Goal: Transaction & Acquisition: Book appointment/travel/reservation

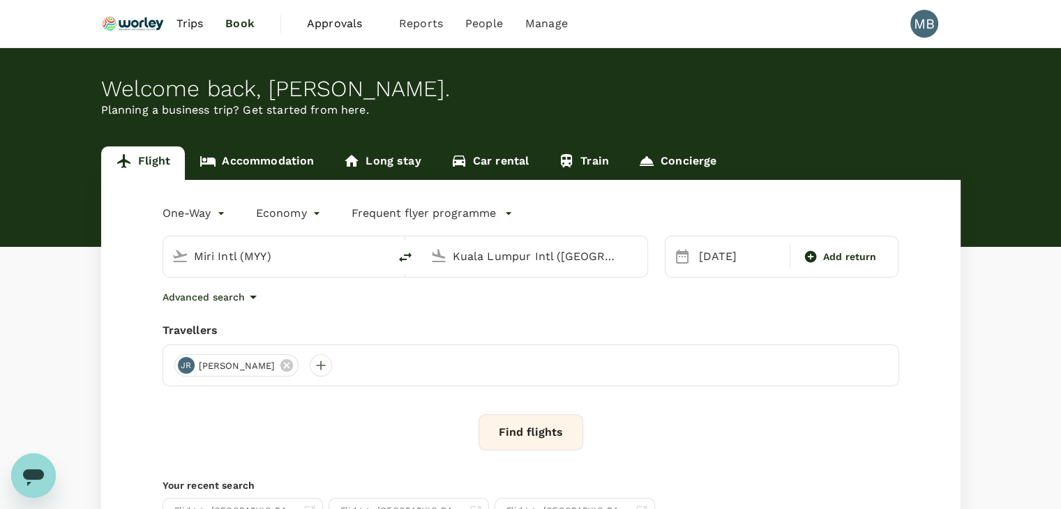
click at [398, 255] on icon "delete" at bounding box center [405, 257] width 17 height 17
type input "Kuala Lumpur Intl ([GEOGRAPHIC_DATA])"
type input "Miri Intl (MYY)"
click at [804, 252] on icon at bounding box center [811, 257] width 14 height 14
type input "roundtrip"
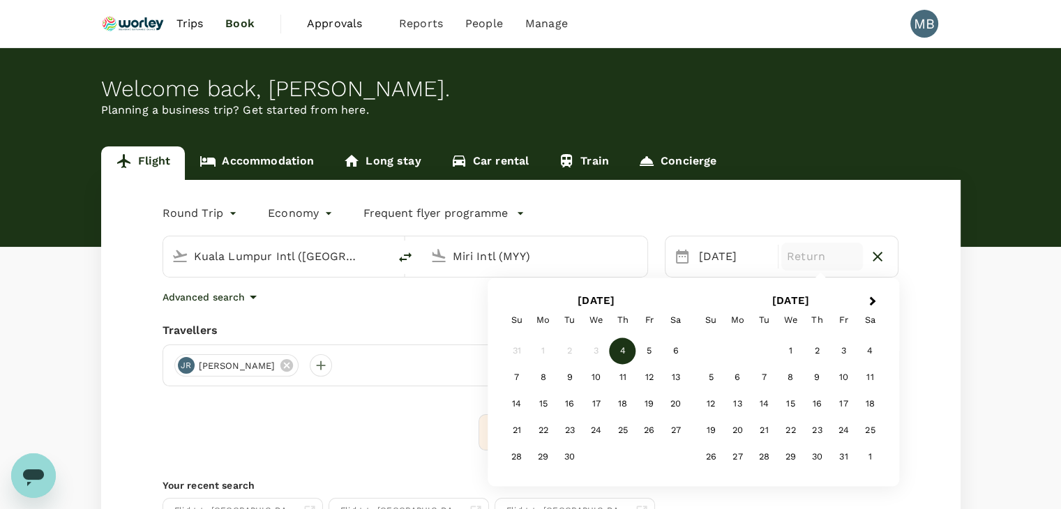
click at [598, 350] on div "3" at bounding box center [596, 351] width 27 height 27
click at [595, 379] on div "10" at bounding box center [596, 378] width 27 height 27
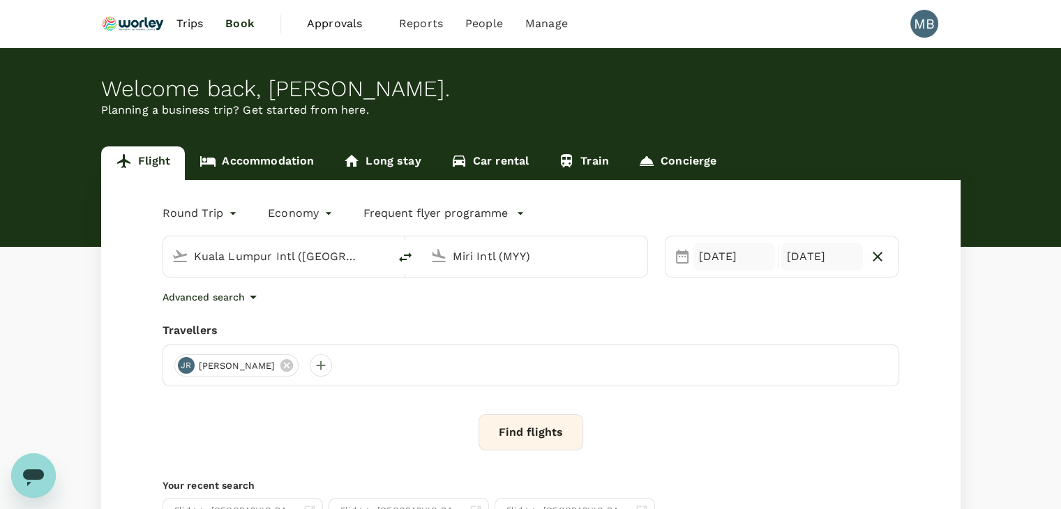
click at [740, 244] on div "[DATE]" at bounding box center [735, 257] width 82 height 28
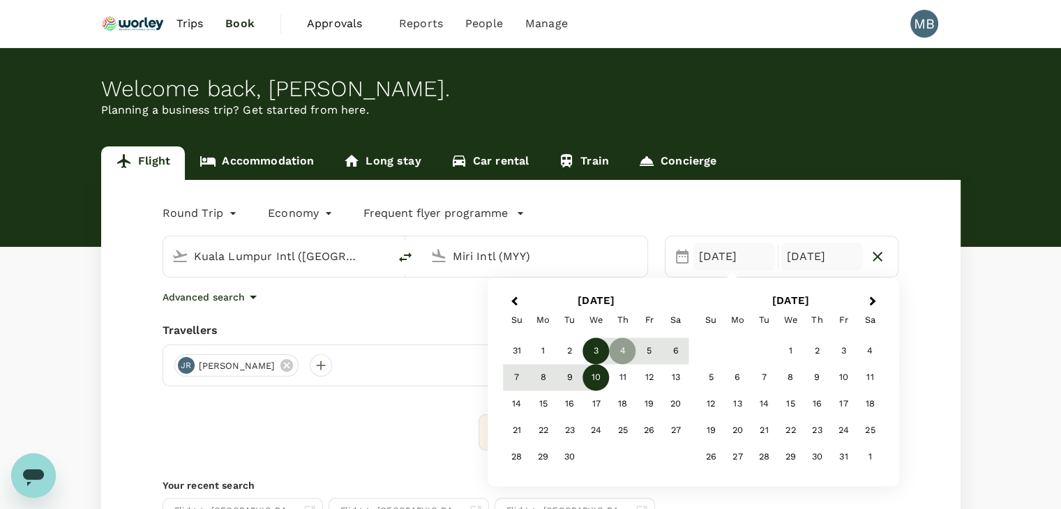
click at [597, 347] on div "3" at bounding box center [596, 351] width 27 height 27
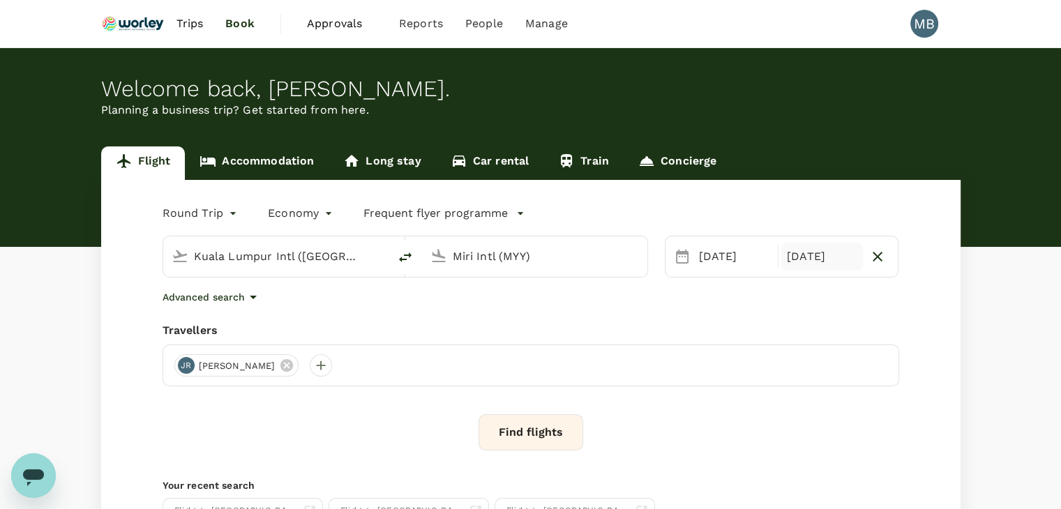
click at [814, 264] on div "[DATE]" at bounding box center [823, 257] width 82 height 28
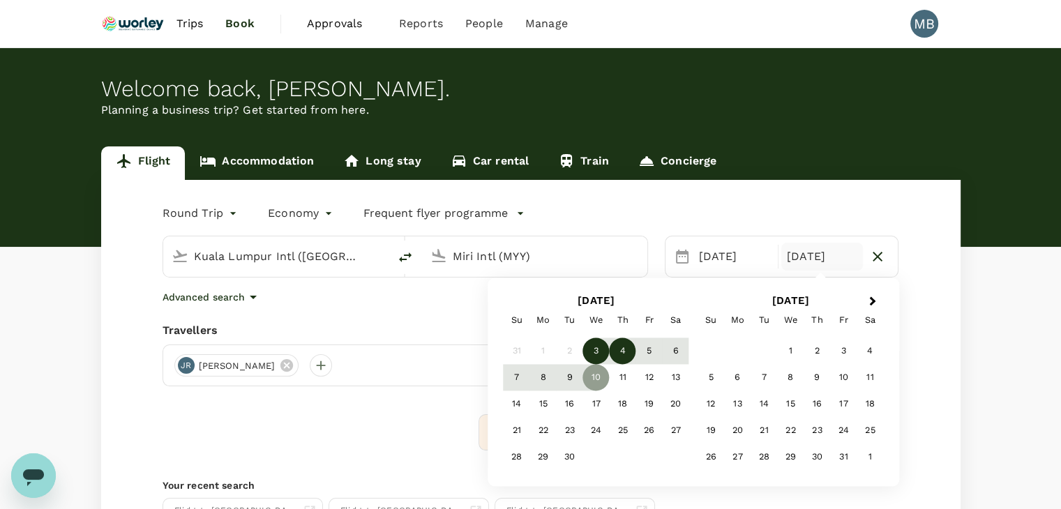
click at [621, 354] on div "4" at bounding box center [623, 351] width 27 height 27
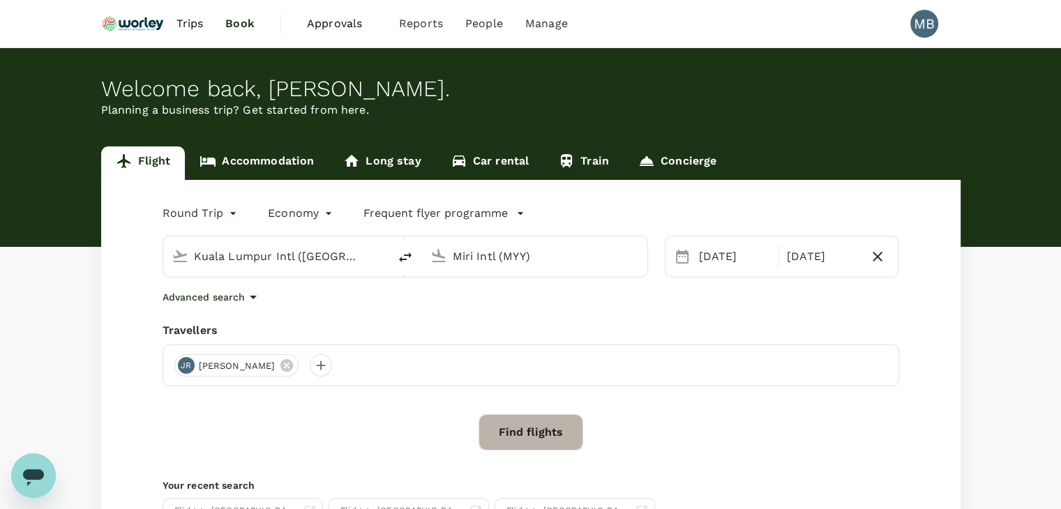
click at [542, 434] on button "Find flights" at bounding box center [531, 433] width 105 height 36
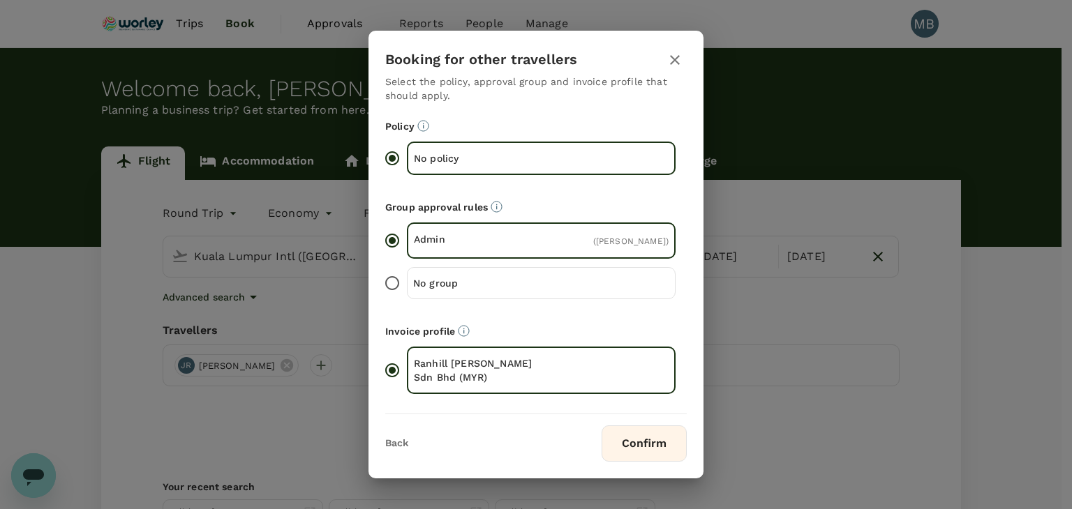
click at [636, 450] on button "Confirm" at bounding box center [644, 444] width 85 height 36
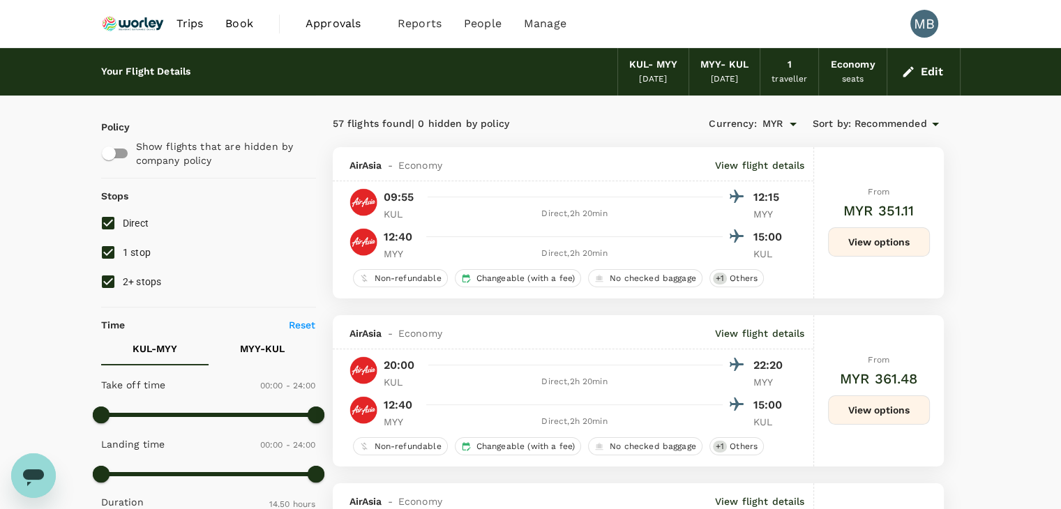
type input "890"
checkbox input "false"
drag, startPoint x: 111, startPoint y: 254, endPoint x: 114, endPoint y: 267, distance: 13.7
click at [112, 254] on input "1 stop" at bounding box center [108, 252] width 29 height 29
checkbox input "false"
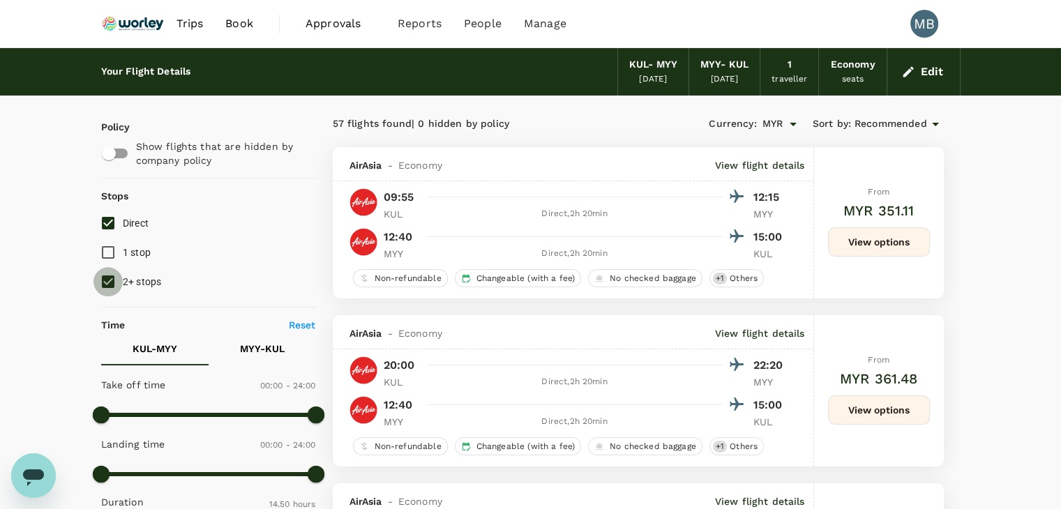
click at [111, 279] on input "2+ stops" at bounding box center [108, 281] width 29 height 29
checkbox input "false"
type input "MYR"
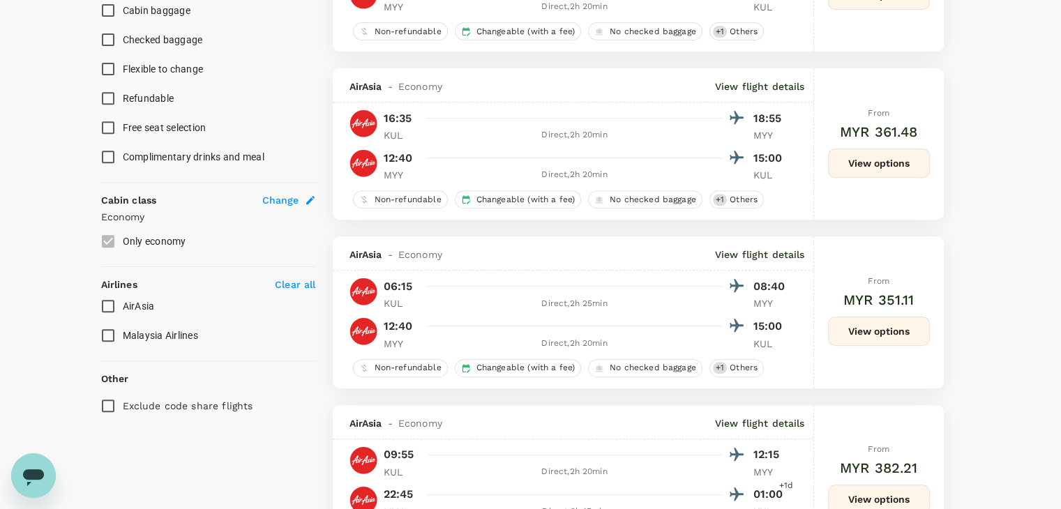
scroll to position [558, 0]
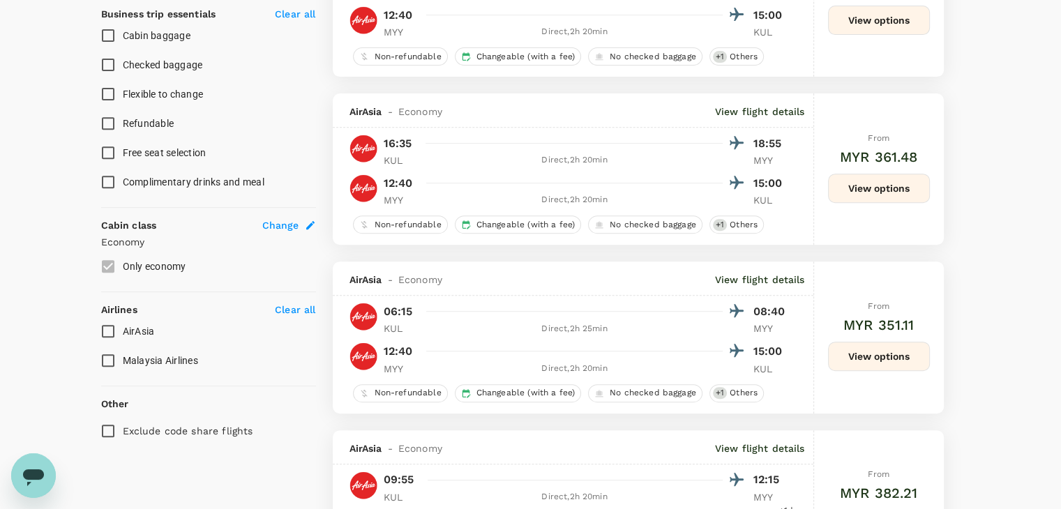
click at [110, 330] on input "AirAsia" at bounding box center [108, 331] width 29 height 29
checkbox input "true"
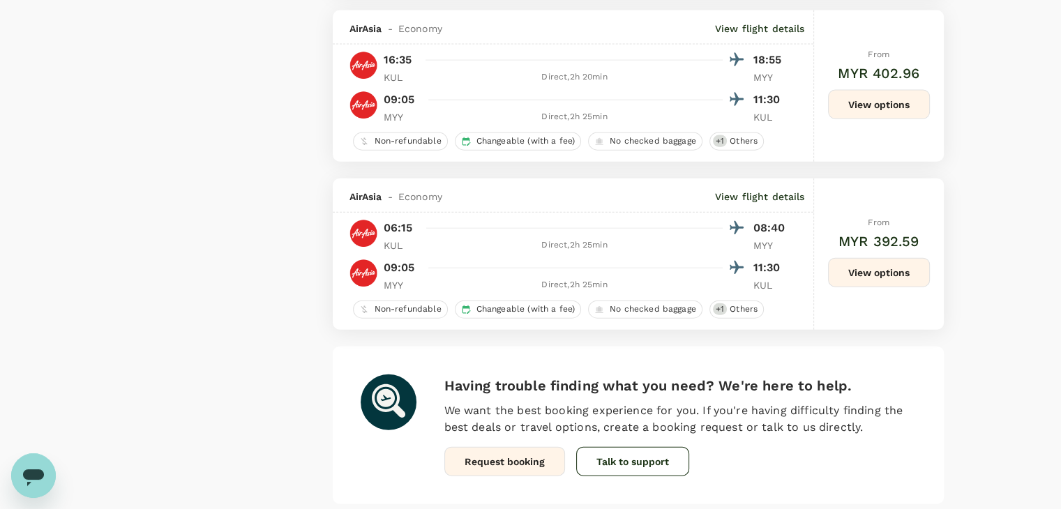
scroll to position [3291, 0]
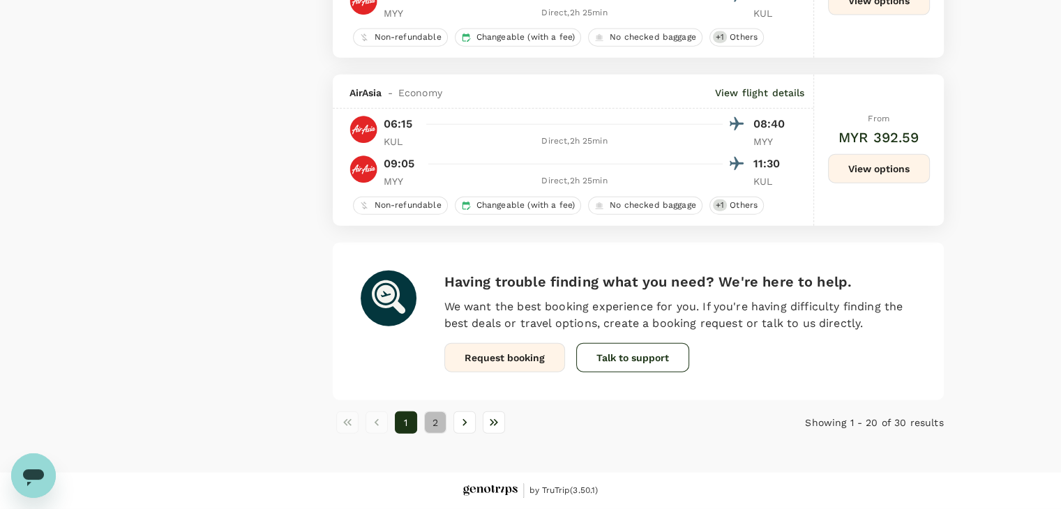
click at [433, 417] on button "2" at bounding box center [435, 423] width 22 height 22
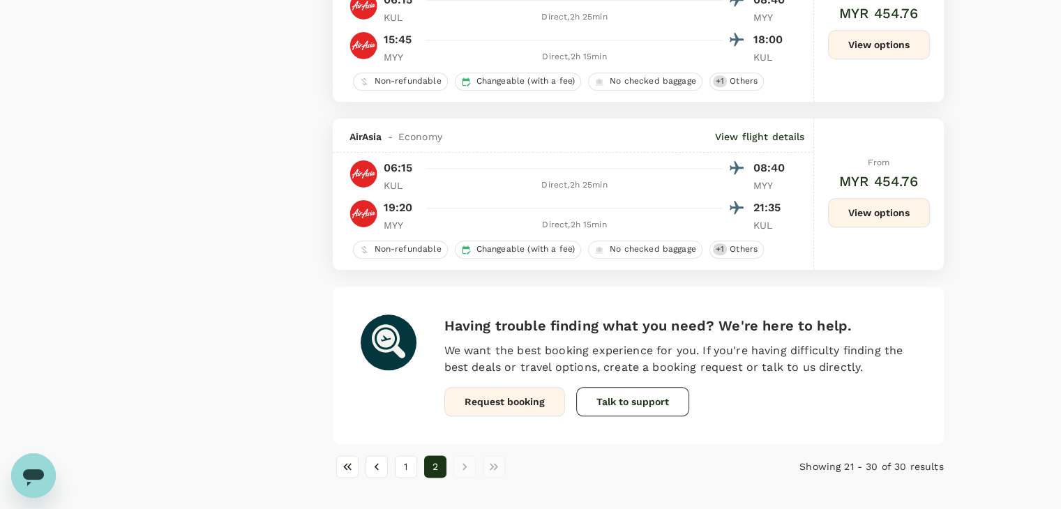
scroll to position [1590, 0]
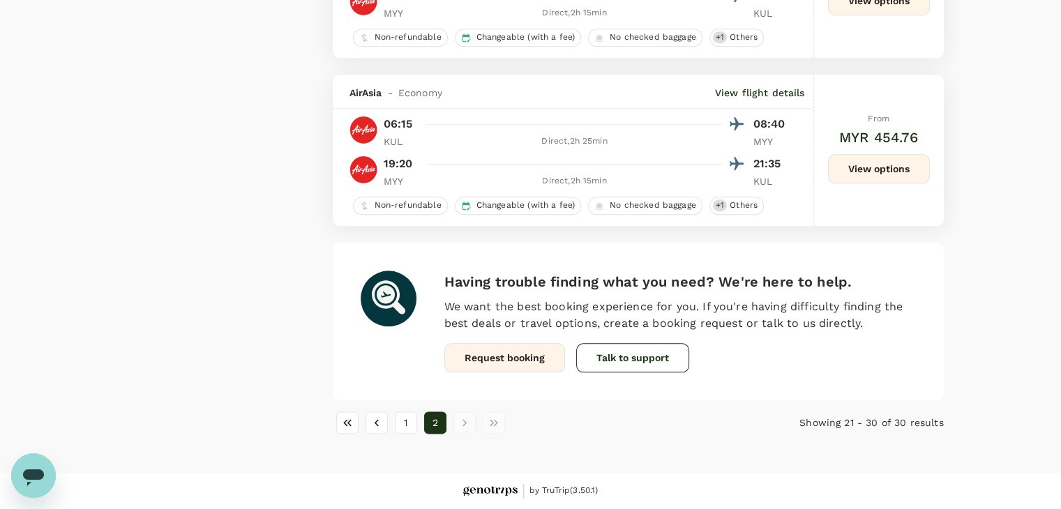
click at [868, 174] on button "View options" at bounding box center [879, 168] width 102 height 29
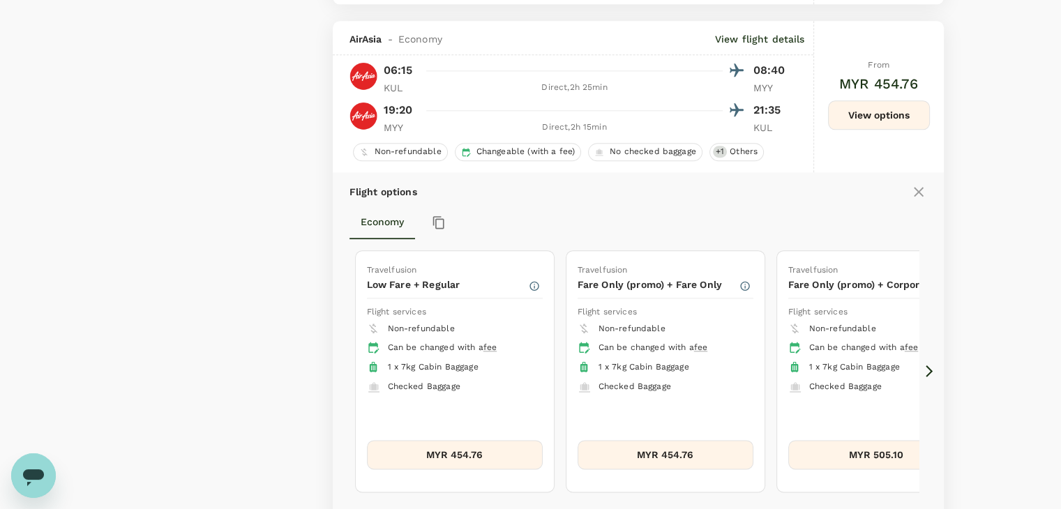
scroll to position [1664, 0]
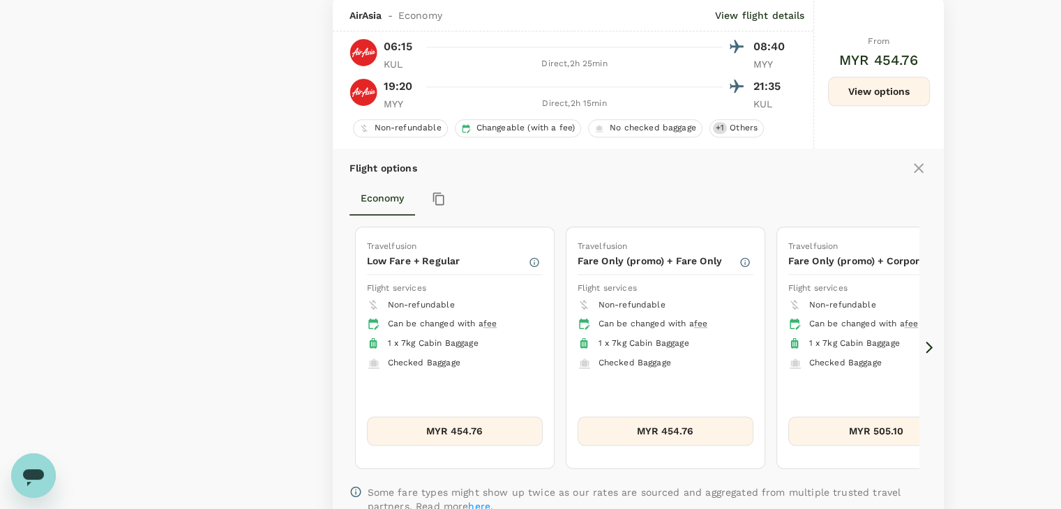
click at [932, 349] on icon at bounding box center [930, 348] width 14 height 14
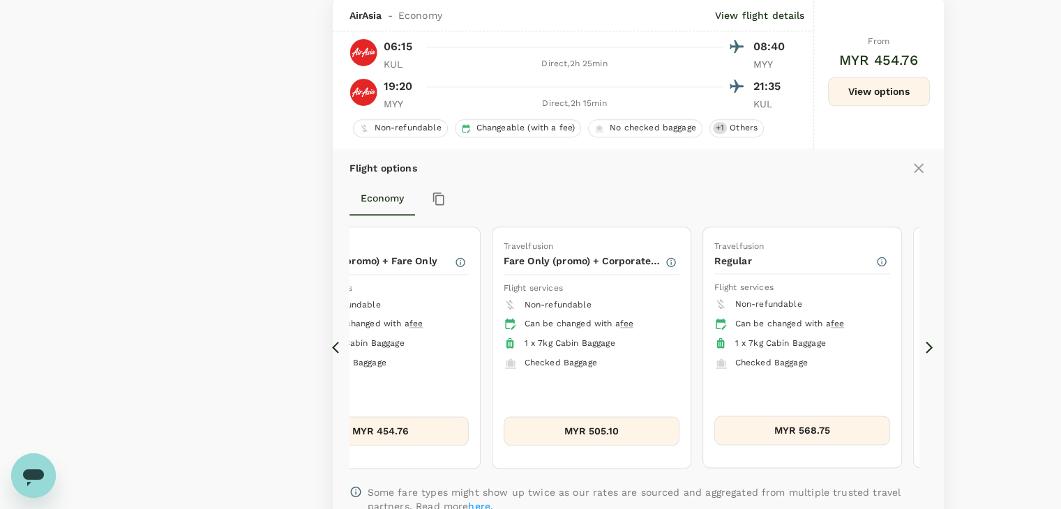
click at [932, 349] on icon at bounding box center [930, 348] width 14 height 14
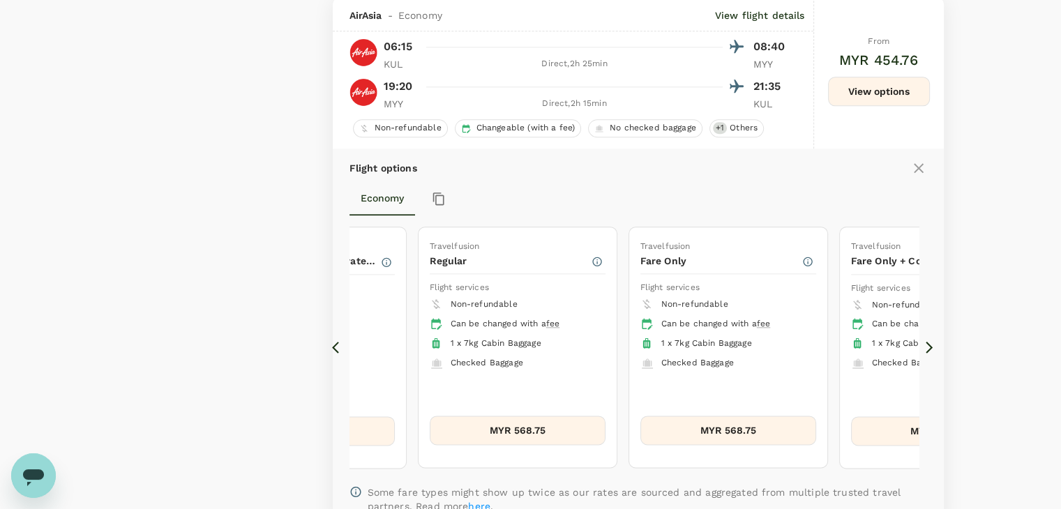
click at [336, 348] on icon at bounding box center [339, 348] width 14 height 14
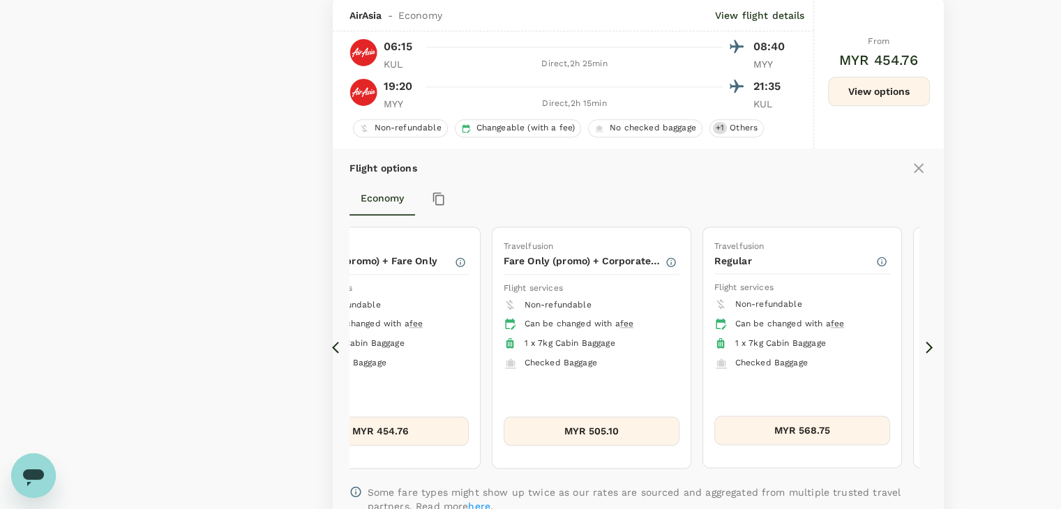
click at [336, 348] on icon at bounding box center [339, 348] width 14 height 14
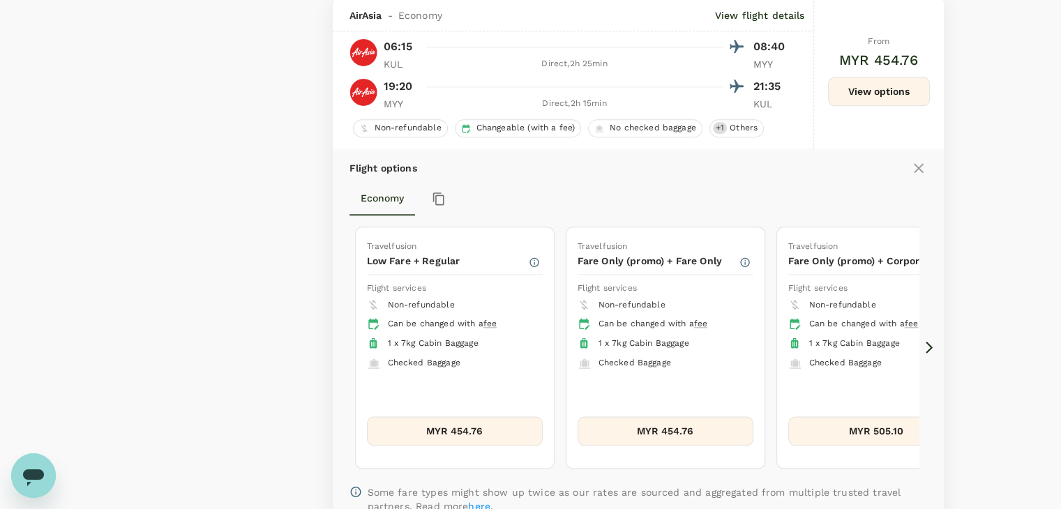
click at [336, 348] on icon at bounding box center [339, 348] width 14 height 14
click at [927, 343] on icon at bounding box center [930, 348] width 14 height 14
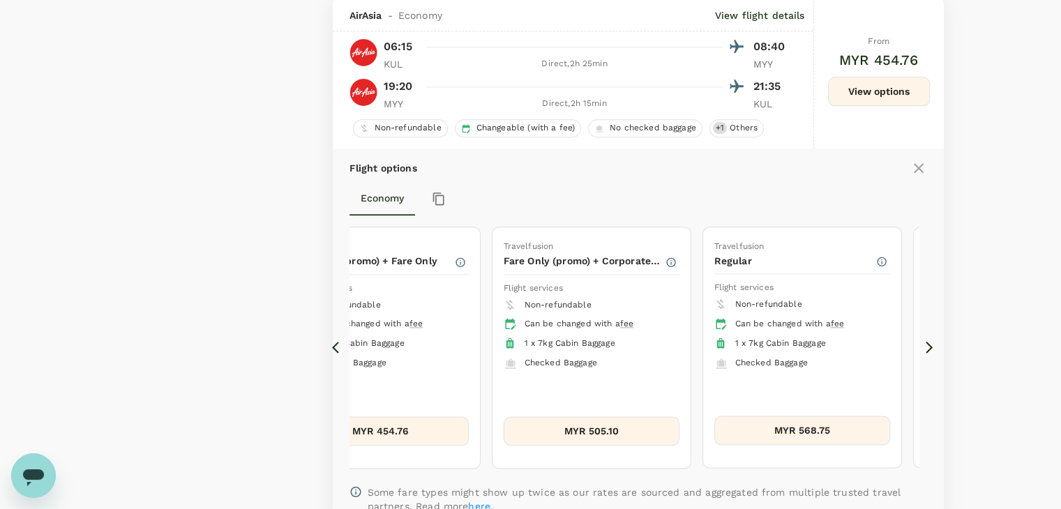
click at [335, 345] on icon at bounding box center [339, 348] width 14 height 14
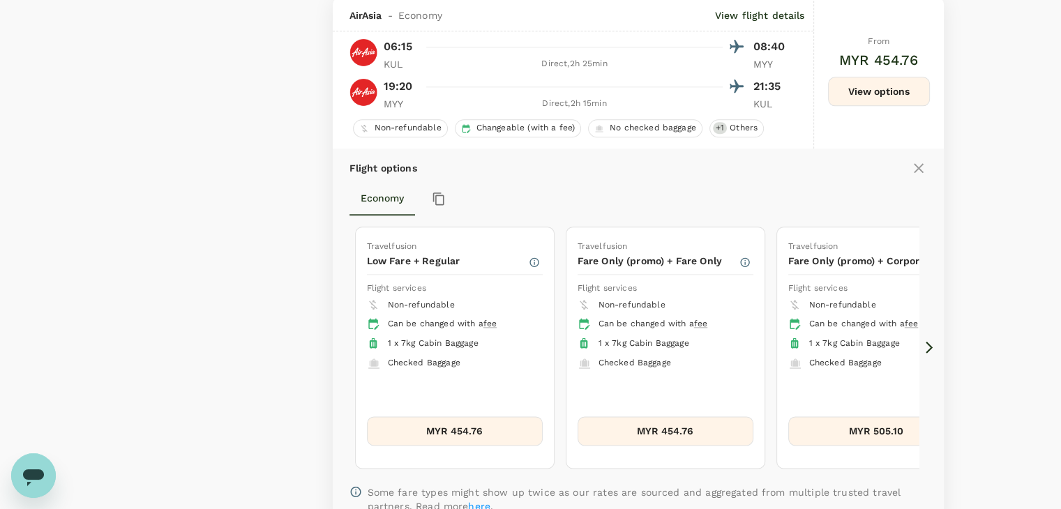
click at [923, 344] on icon at bounding box center [930, 348] width 14 height 14
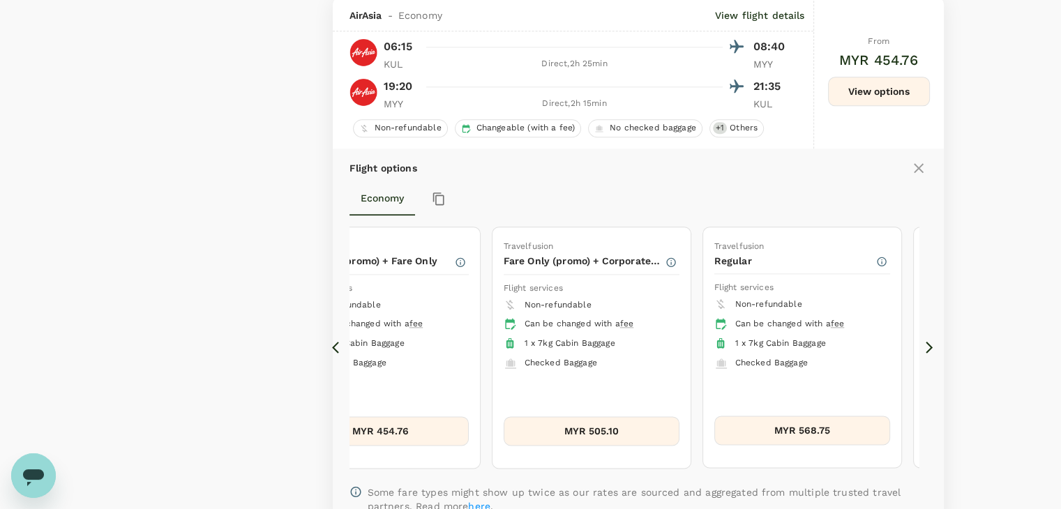
click at [924, 345] on icon at bounding box center [930, 348] width 14 height 14
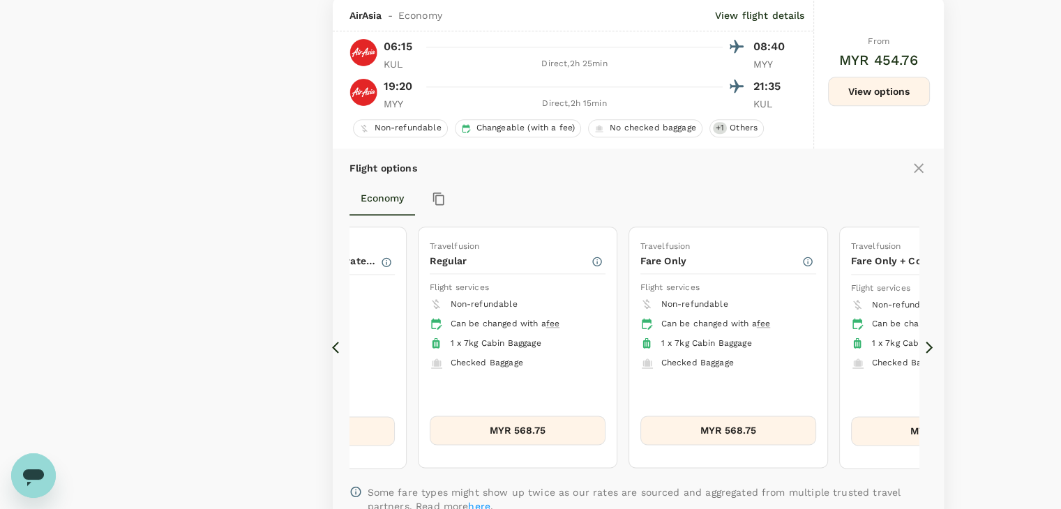
click at [558, 422] on button "MYR 568.75" at bounding box center [518, 430] width 176 height 29
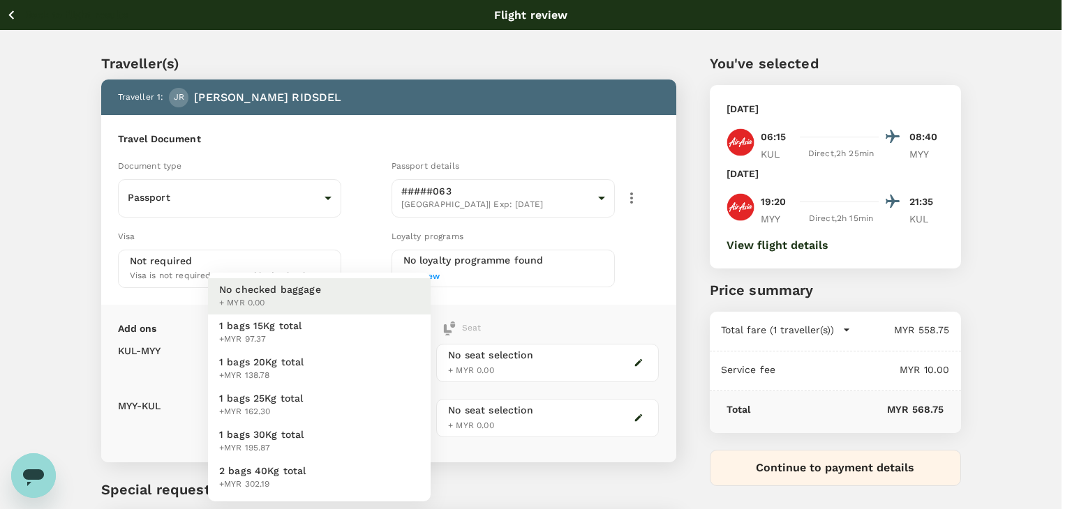
click at [362, 360] on body "Back to flight results Flight review Traveller(s) Traveller 1 : JR [PERSON_NAME…" at bounding box center [536, 320] width 1072 height 640
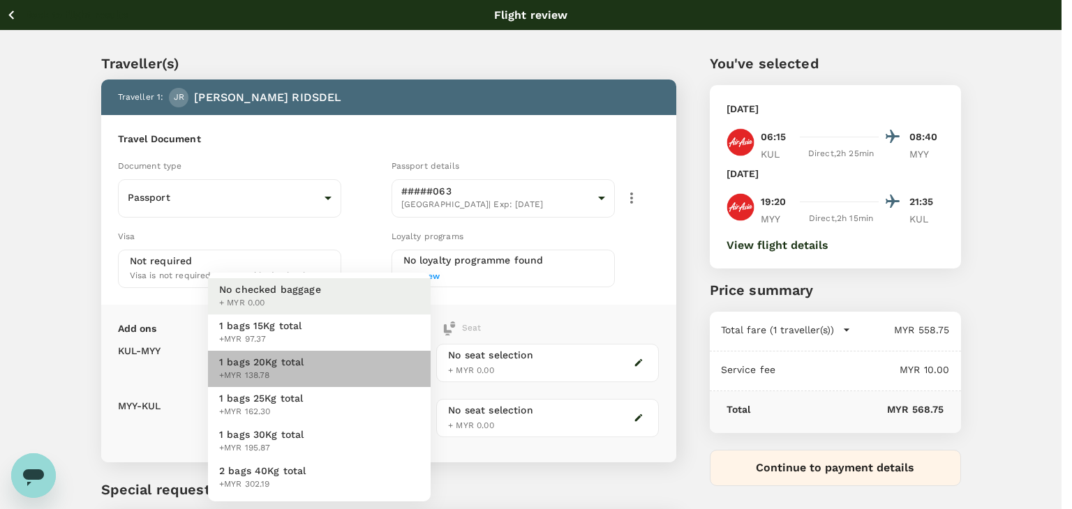
click at [335, 372] on li "1 bags 20Kg total +MYR 138.78" at bounding box center [319, 369] width 223 height 36
type input "2 - 138.78"
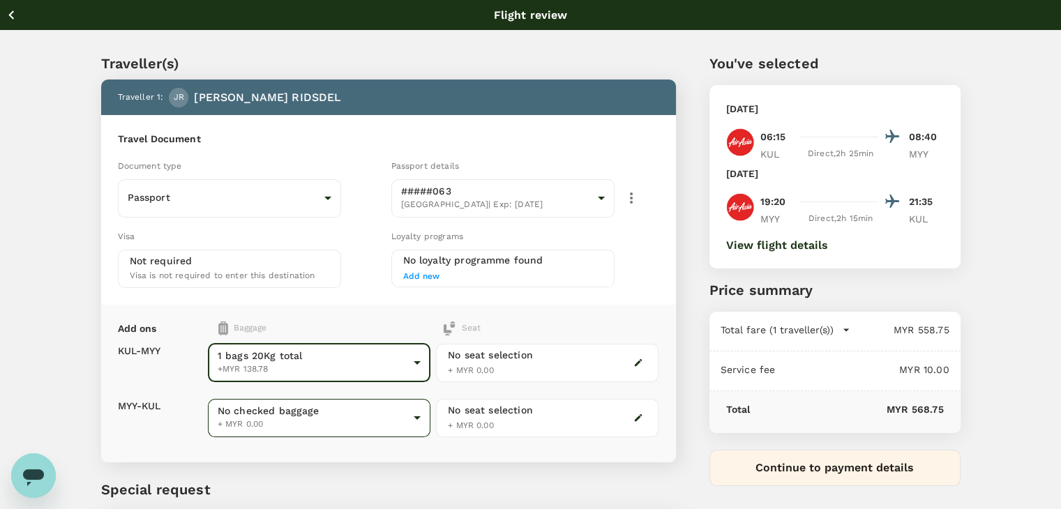
click at [331, 411] on body "Back to flight results Flight review Traveller(s) Traveller 1 : JR [PERSON_NAME…" at bounding box center [530, 320] width 1061 height 640
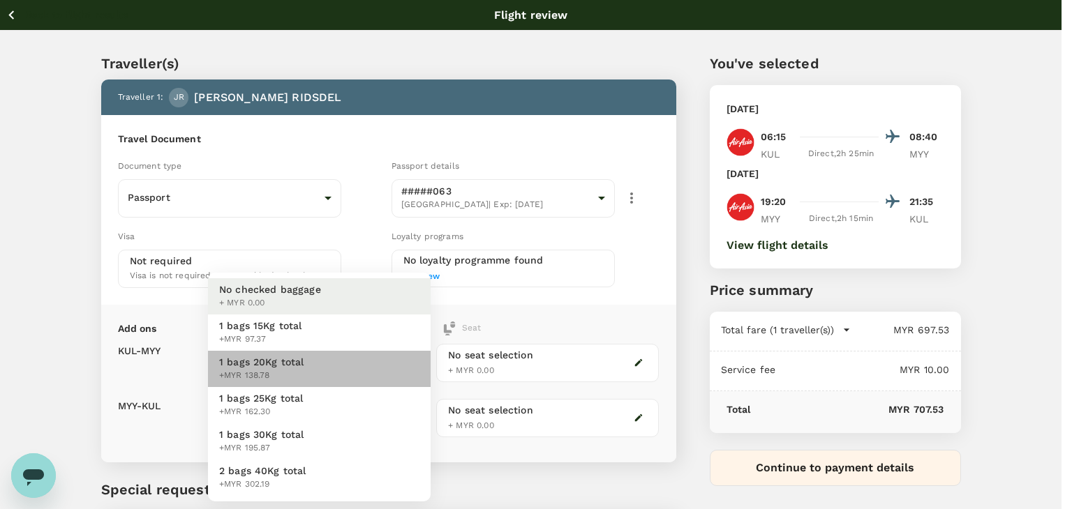
click at [310, 366] on li "1 bags 20Kg total +MYR 138.78" at bounding box center [319, 369] width 223 height 36
type input "2 - 138.78"
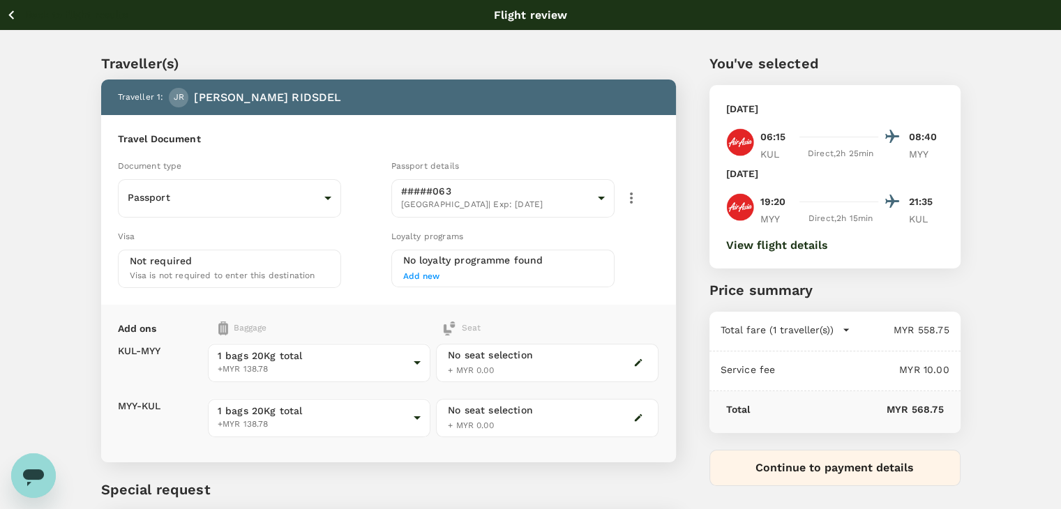
click at [8, 7] on icon "button" at bounding box center [11, 14] width 17 height 17
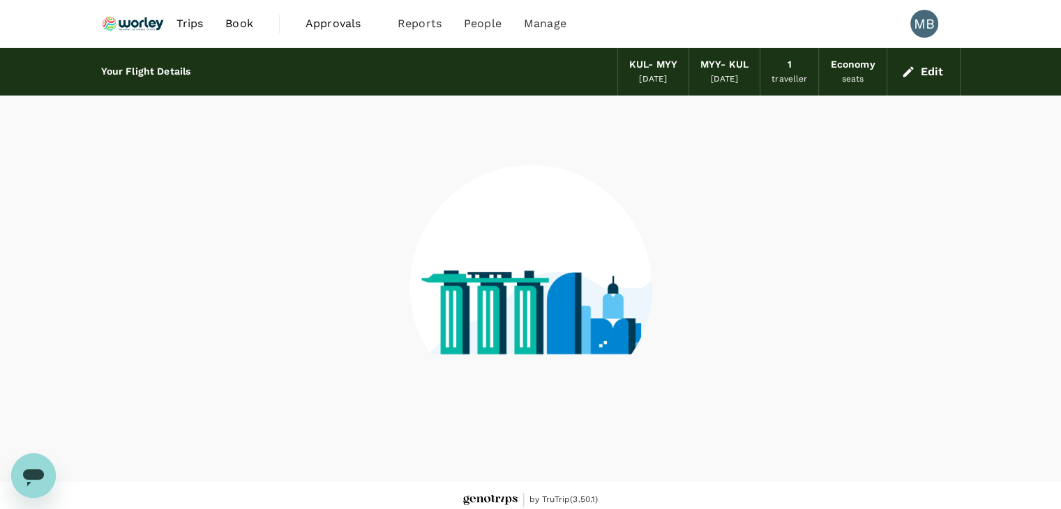
scroll to position [9, 0]
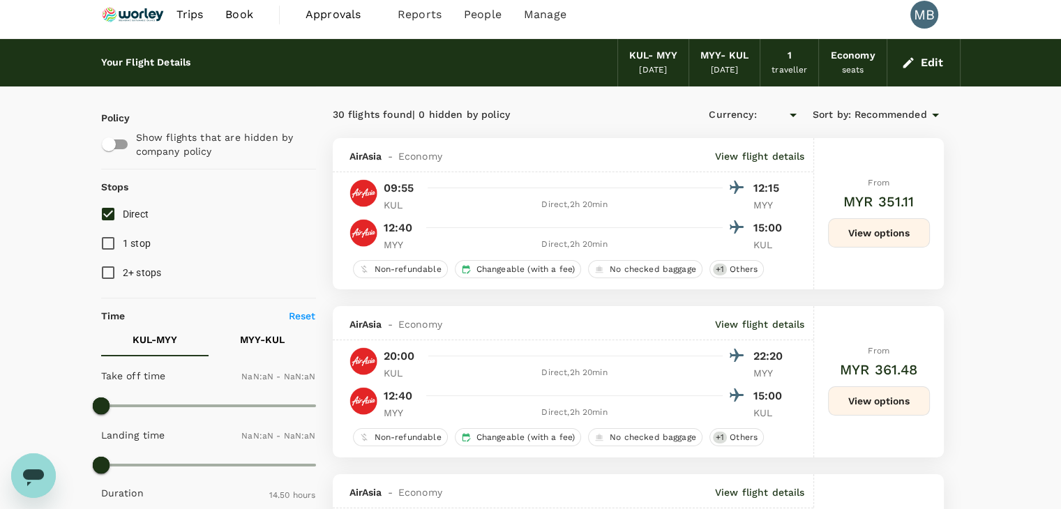
type input "MYR"
type input "1440"
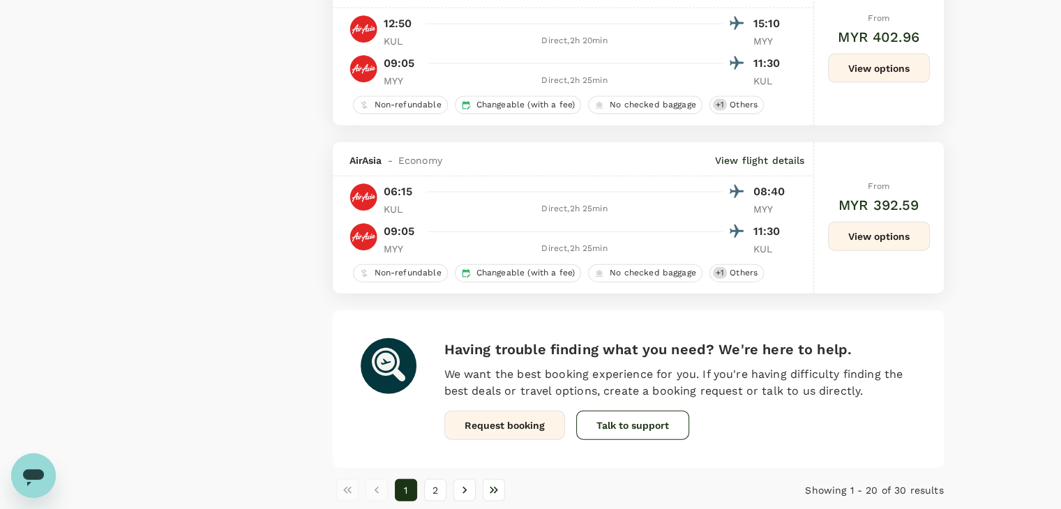
scroll to position [3277, 0]
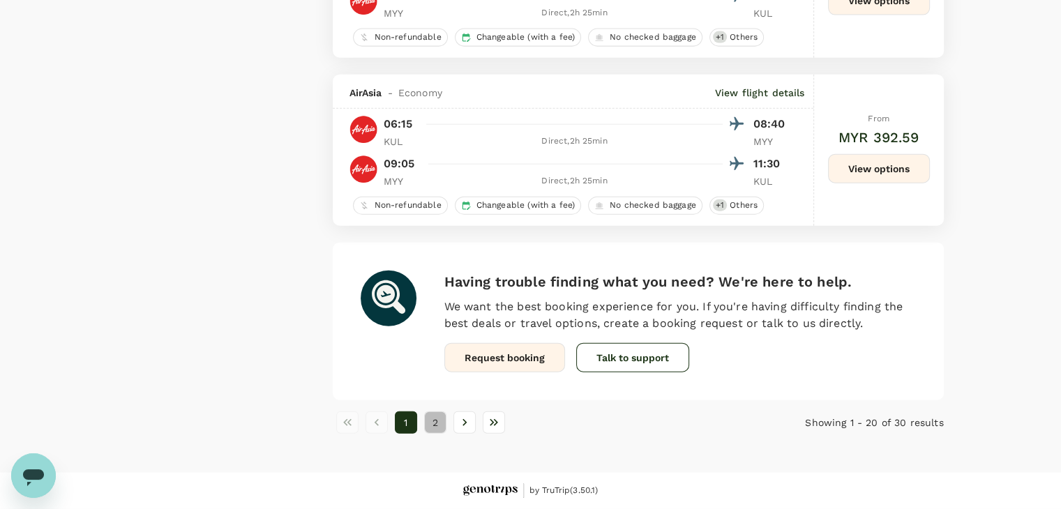
click at [435, 426] on button "2" at bounding box center [435, 423] width 22 height 22
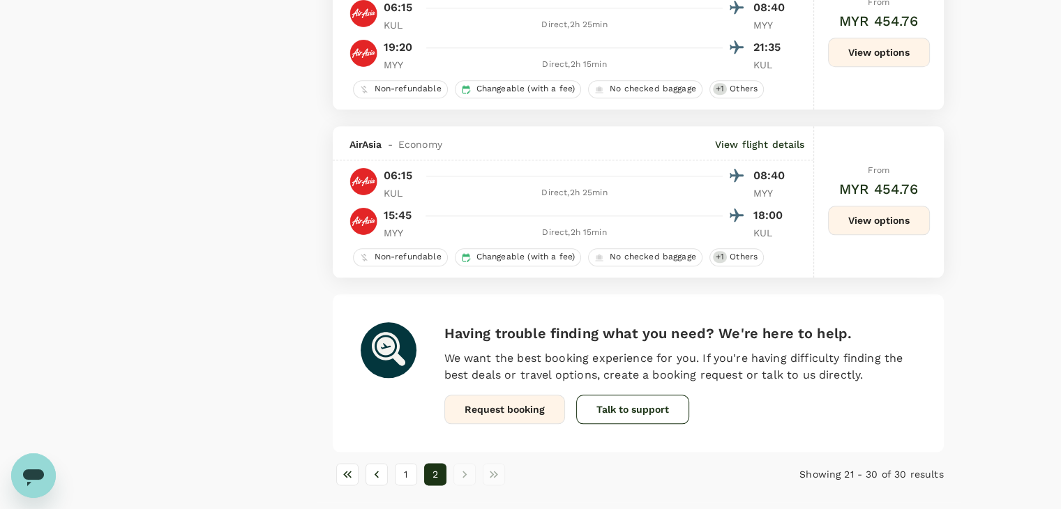
scroll to position [1590, 0]
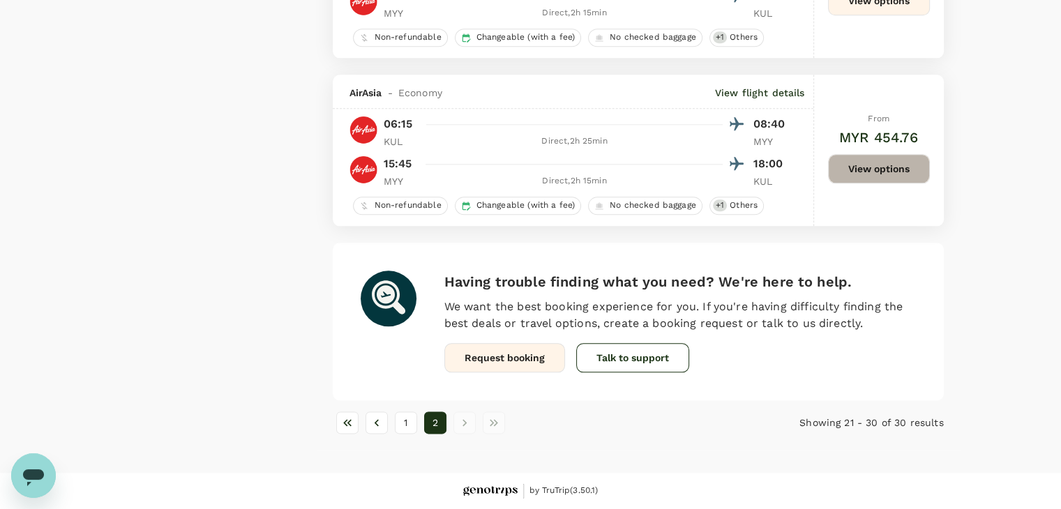
click at [904, 171] on button "View options" at bounding box center [879, 168] width 102 height 29
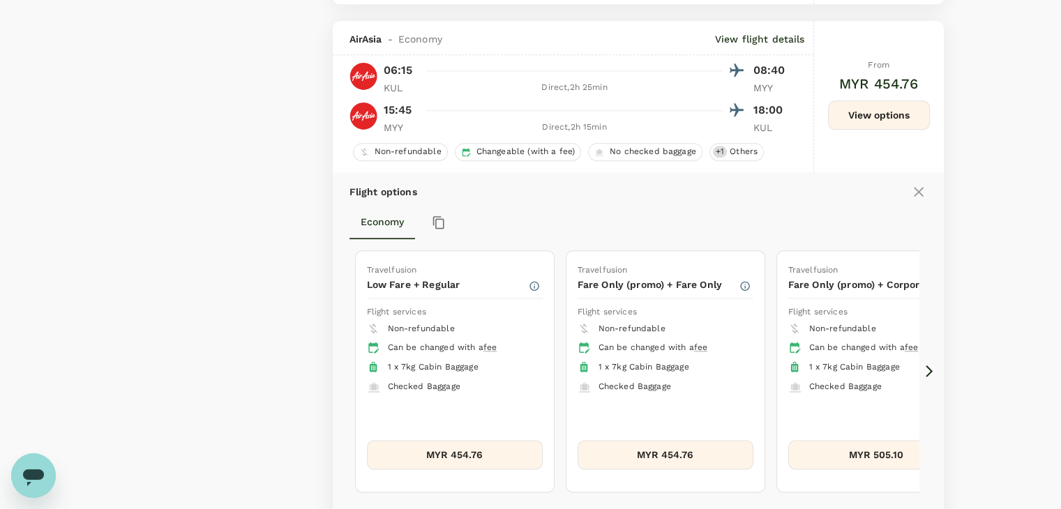
scroll to position [1664, 0]
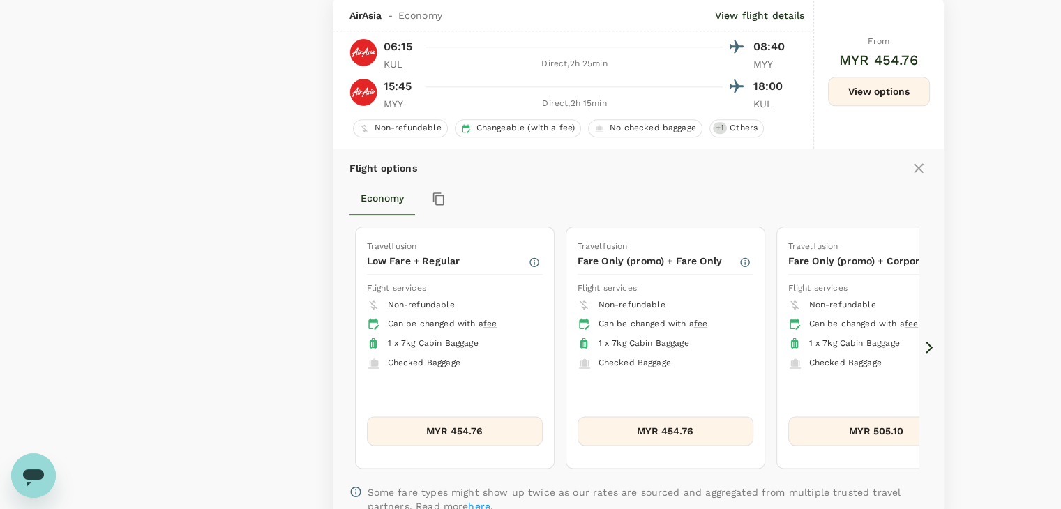
click at [930, 350] on icon at bounding box center [929, 348] width 7 height 12
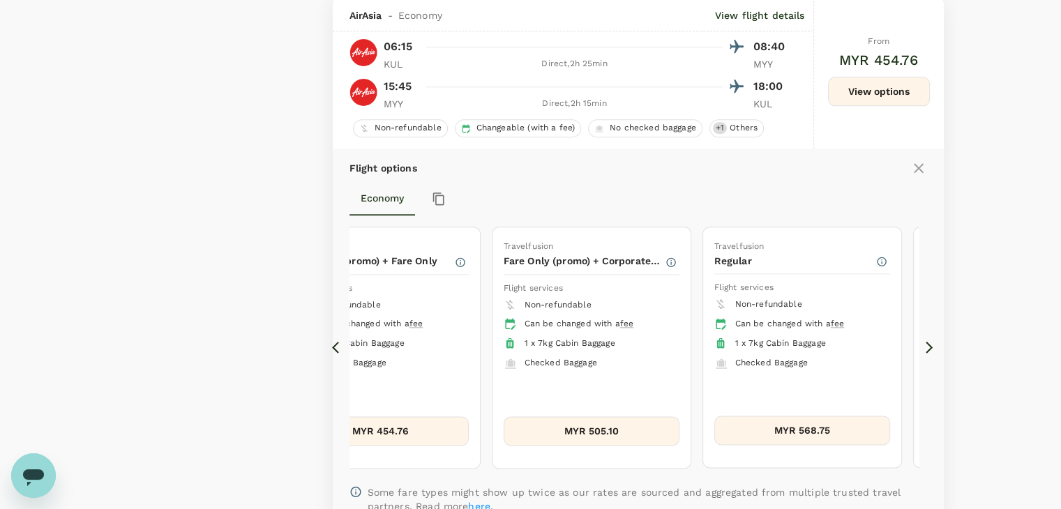
click at [930, 350] on icon at bounding box center [929, 348] width 7 height 12
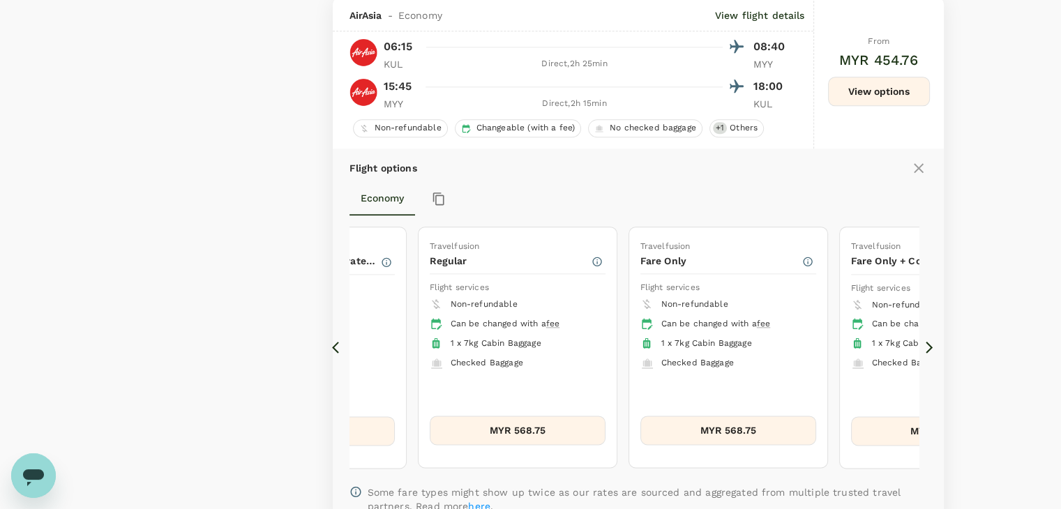
click at [930, 350] on icon at bounding box center [929, 348] width 7 height 12
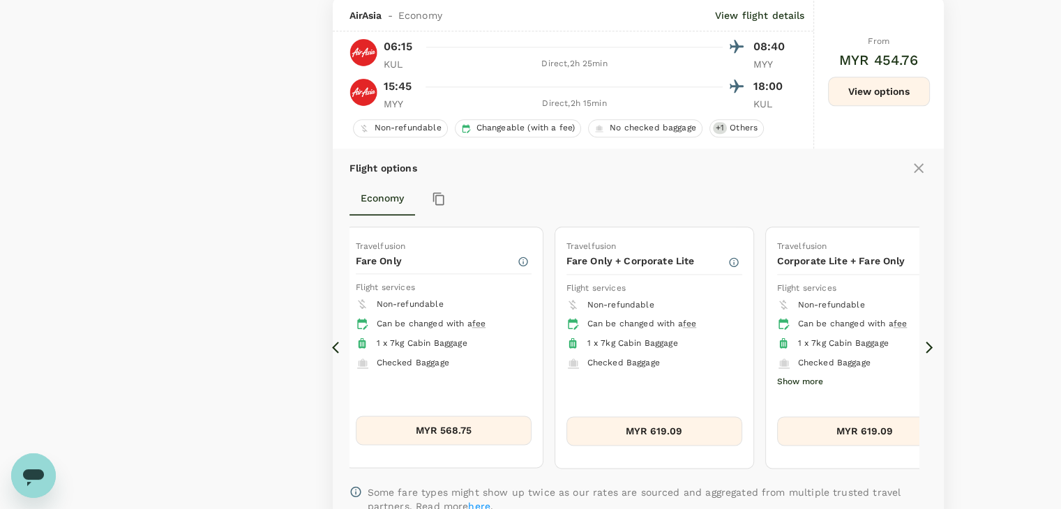
click at [930, 350] on icon at bounding box center [929, 348] width 7 height 12
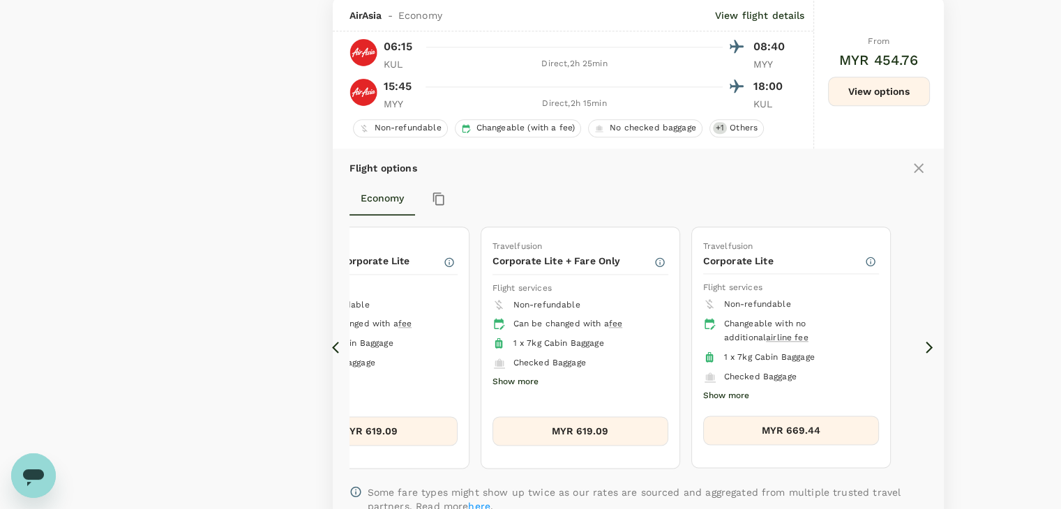
click at [811, 433] on button "MYR 669.44" at bounding box center [791, 430] width 176 height 29
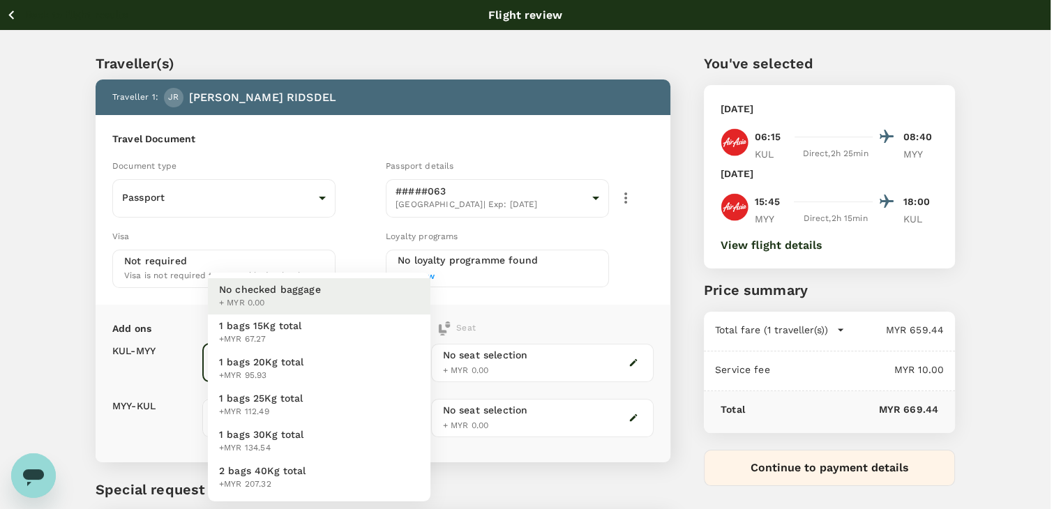
click at [289, 350] on body "Back to flight results Flight review Traveller(s) Traveller 1 : JR [PERSON_NAME…" at bounding box center [530, 320] width 1061 height 640
click at [276, 370] on span "+MYR 95.93" at bounding box center [261, 376] width 85 height 14
type input "2 - 95.93"
click at [270, 408] on body "Back to flight results Flight review Traveller(s) Traveller 1 : JR [PERSON_NAME…" at bounding box center [536, 320] width 1072 height 640
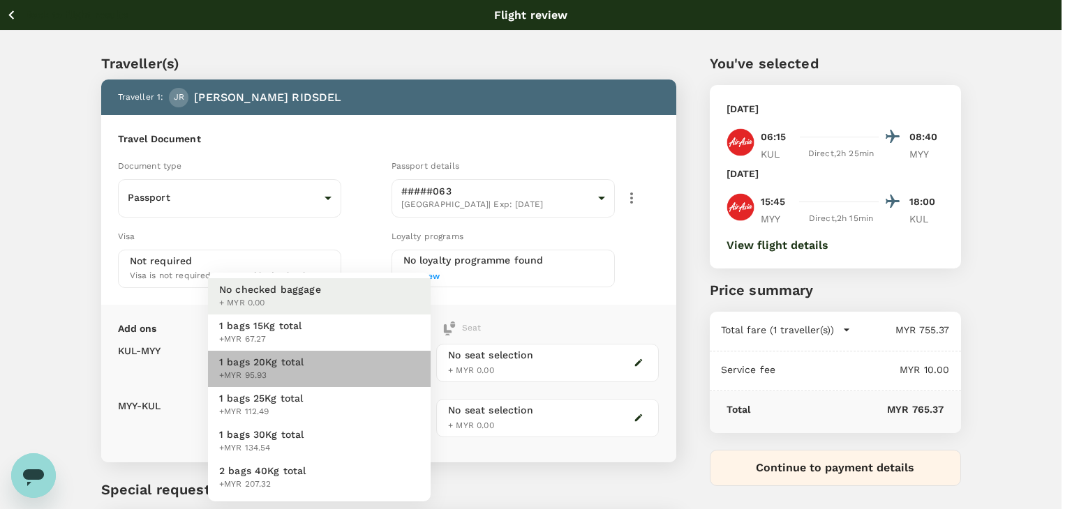
click at [276, 368] on span "1 bags 20Kg total" at bounding box center [261, 362] width 85 height 14
type input "2 - 95.93"
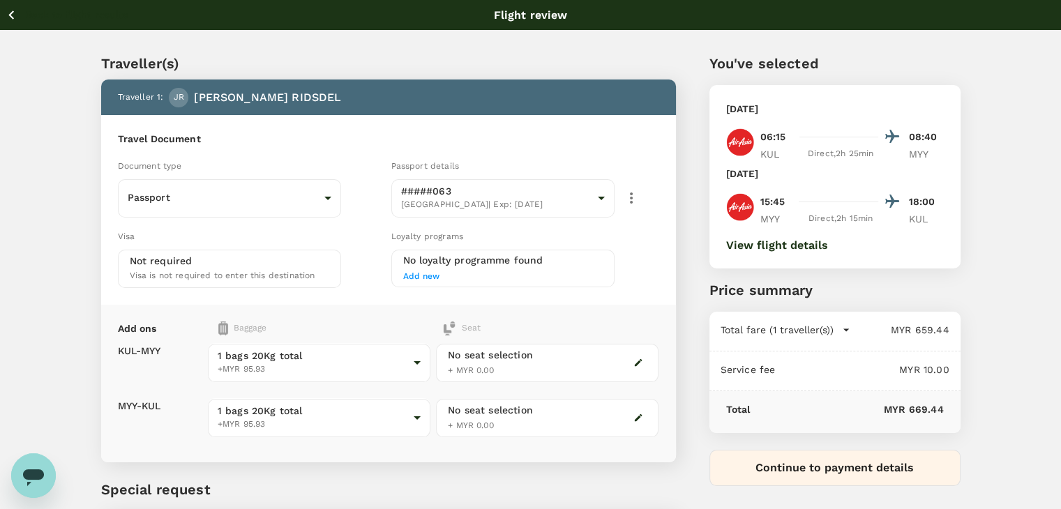
click at [6, 11] on icon "button" at bounding box center [11, 14] width 17 height 17
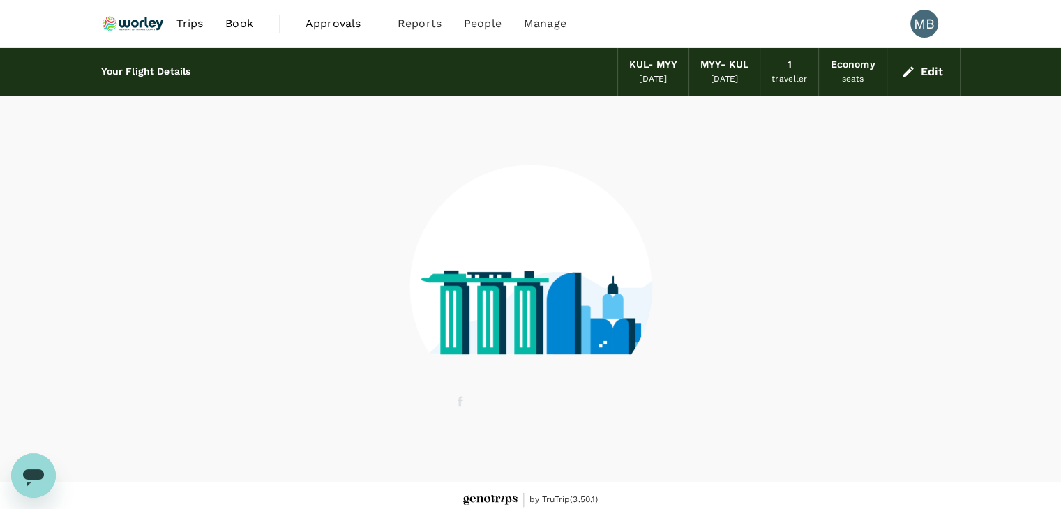
scroll to position [9, 0]
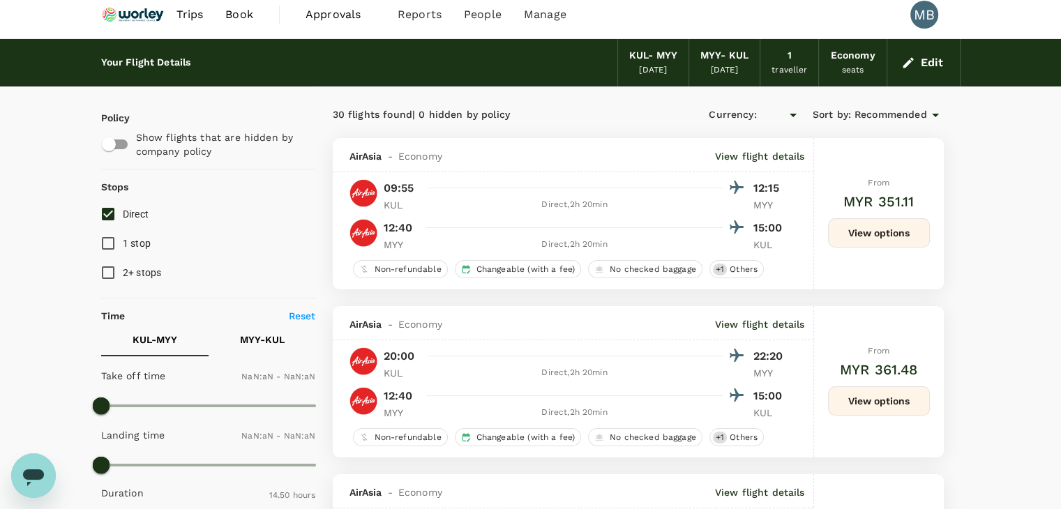
type input "MYR"
type input "1440"
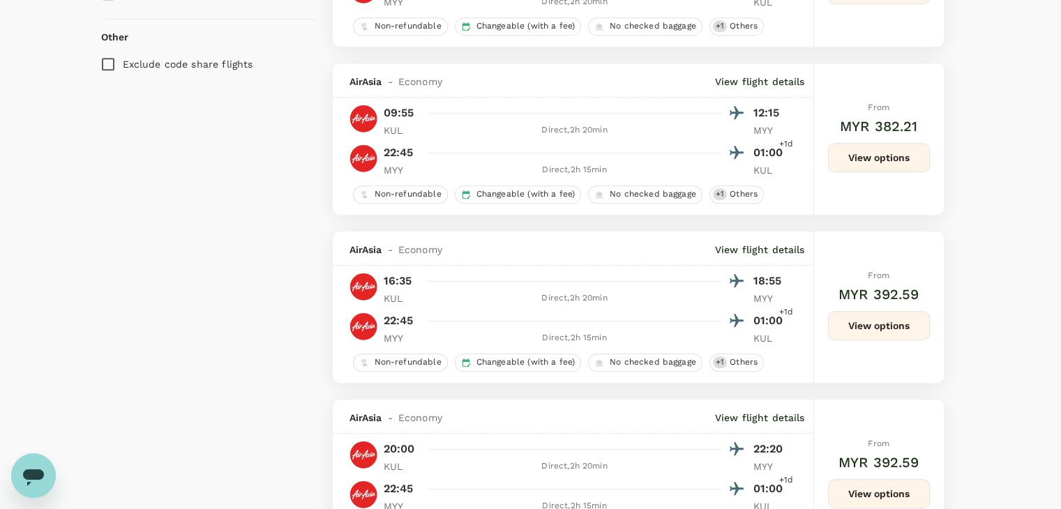
scroll to position [777, 0]
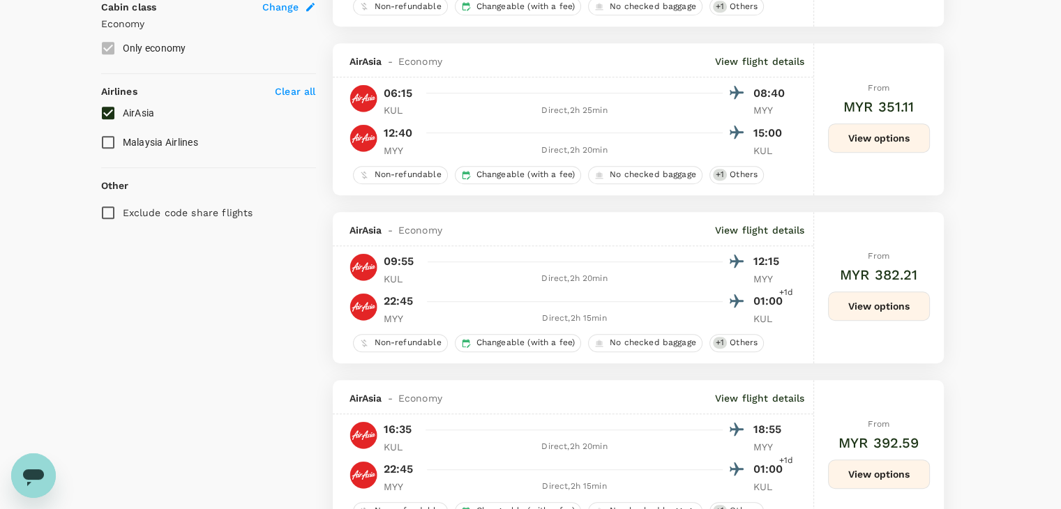
click at [110, 114] on input "AirAsia" at bounding box center [108, 112] width 29 height 29
checkbox input "false"
click at [107, 143] on input "Malaysia Airlines" at bounding box center [108, 142] width 29 height 29
checkbox input "true"
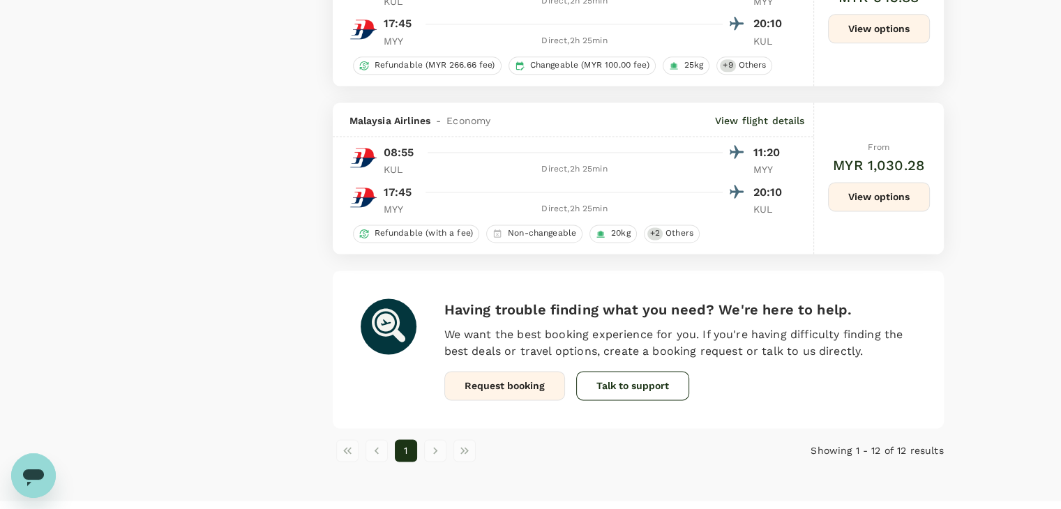
scroll to position [1941, 0]
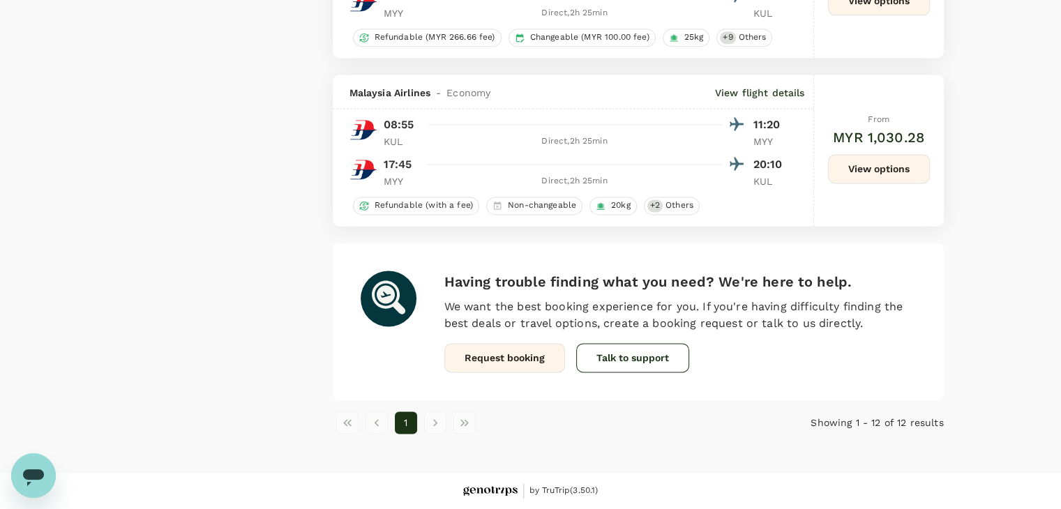
click at [868, 165] on button "View options" at bounding box center [879, 168] width 102 height 29
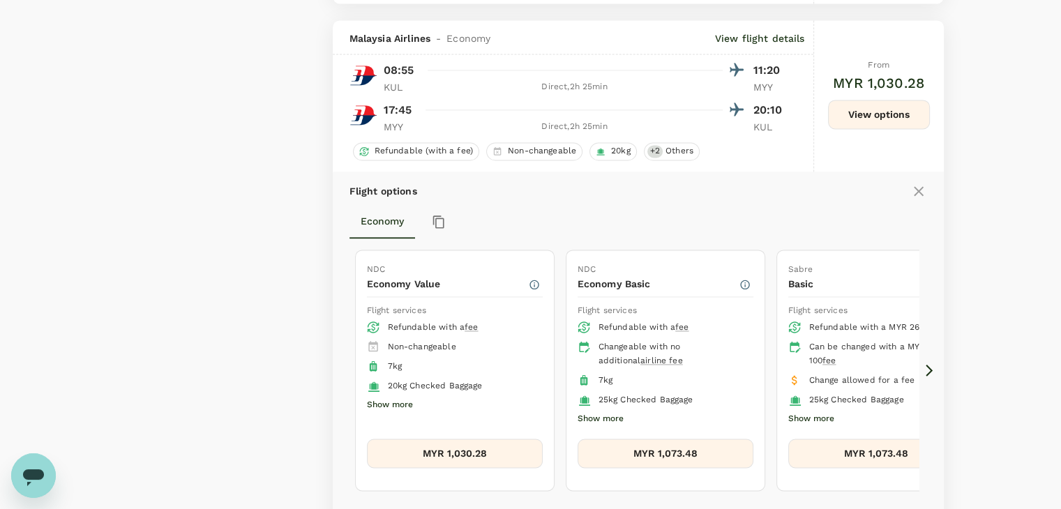
scroll to position [2016, 0]
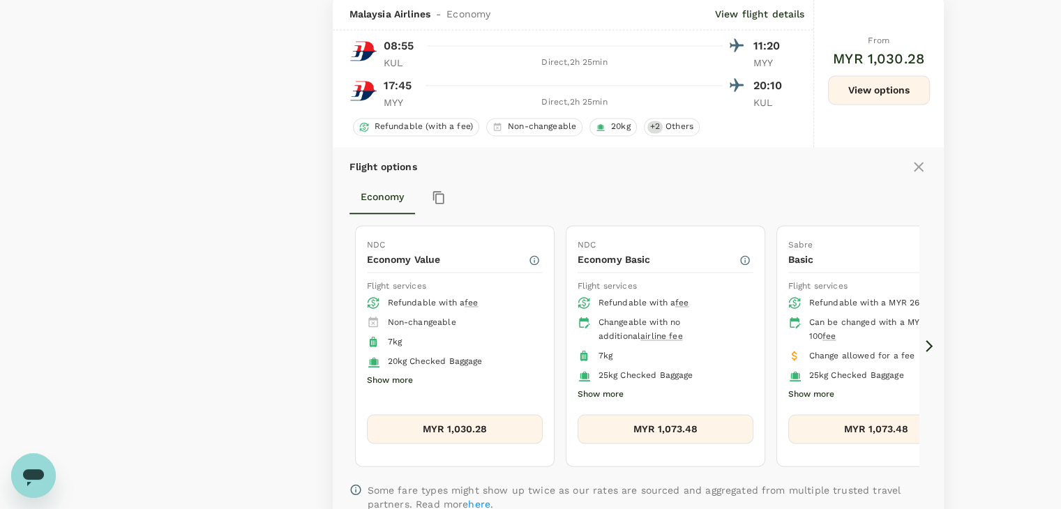
click at [930, 349] on icon at bounding box center [930, 346] width 14 height 14
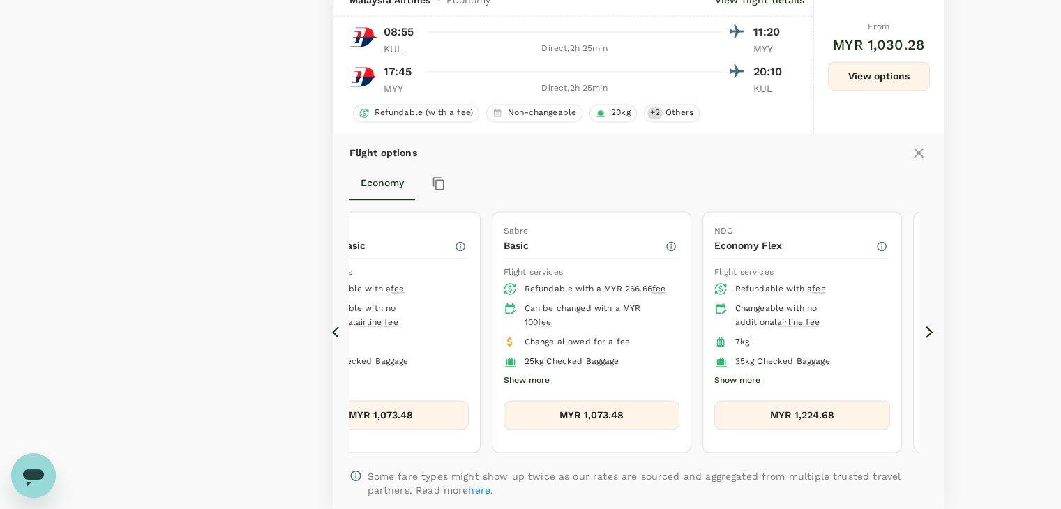
click at [338, 332] on icon at bounding box center [339, 332] width 14 height 14
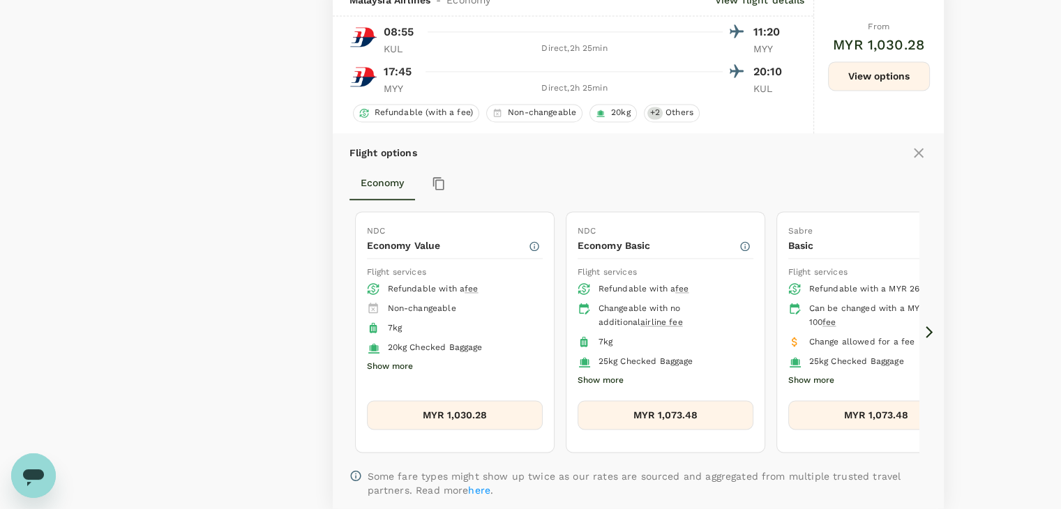
click at [335, 333] on icon at bounding box center [335, 333] width 7 height 12
click at [390, 366] on button "Show more" at bounding box center [390, 367] width 46 height 18
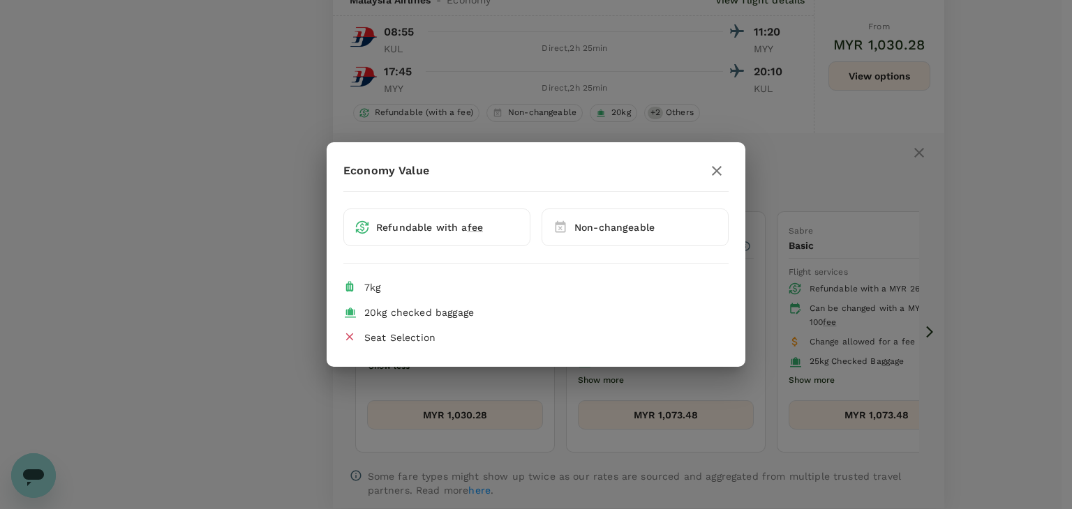
click at [717, 171] on icon "button" at bounding box center [716, 171] width 17 height 17
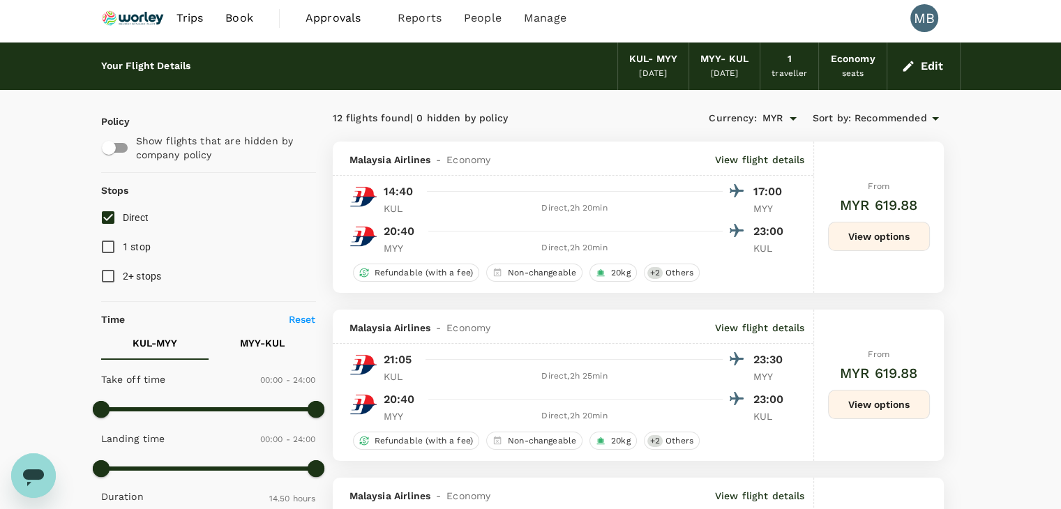
scroll to position [0, 0]
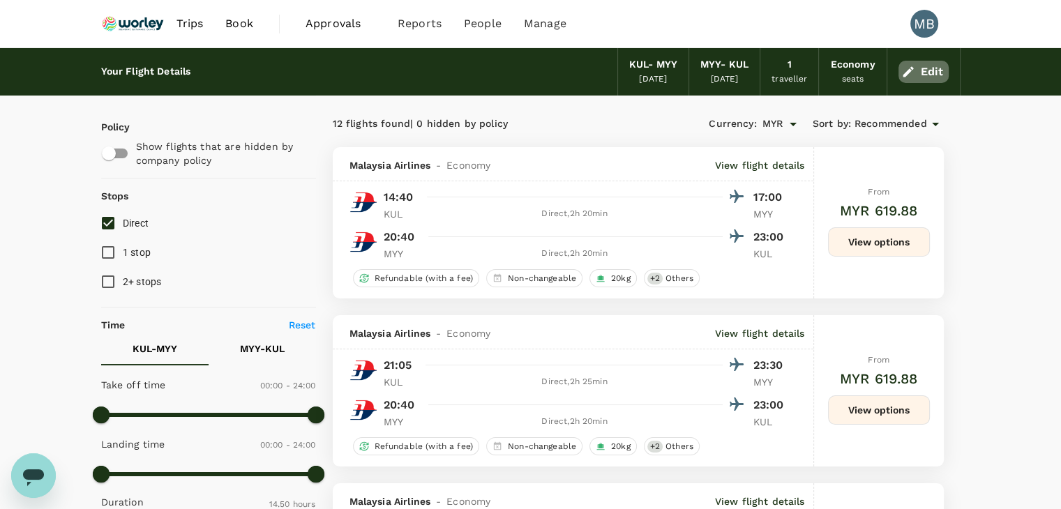
click at [918, 77] on button "Edit" at bounding box center [924, 72] width 50 height 22
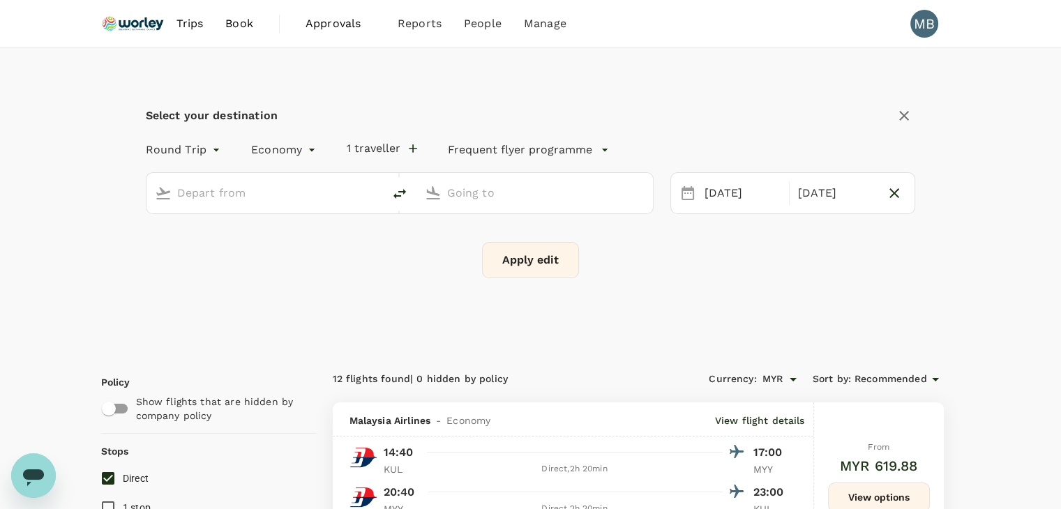
type input "Kuala Lumpur Intl ([GEOGRAPHIC_DATA])"
type input "Miri Intl (MYY)"
click at [313, 193] on input "Kuala Lumpur Intl ([GEOGRAPHIC_DATA])" at bounding box center [265, 193] width 177 height 22
click at [312, 246] on p "Sultan [PERSON_NAME] [PERSON_NAME]" at bounding box center [286, 247] width 246 height 14
type input "Sultan [PERSON_NAME] [PERSON_NAME] (SZB)"
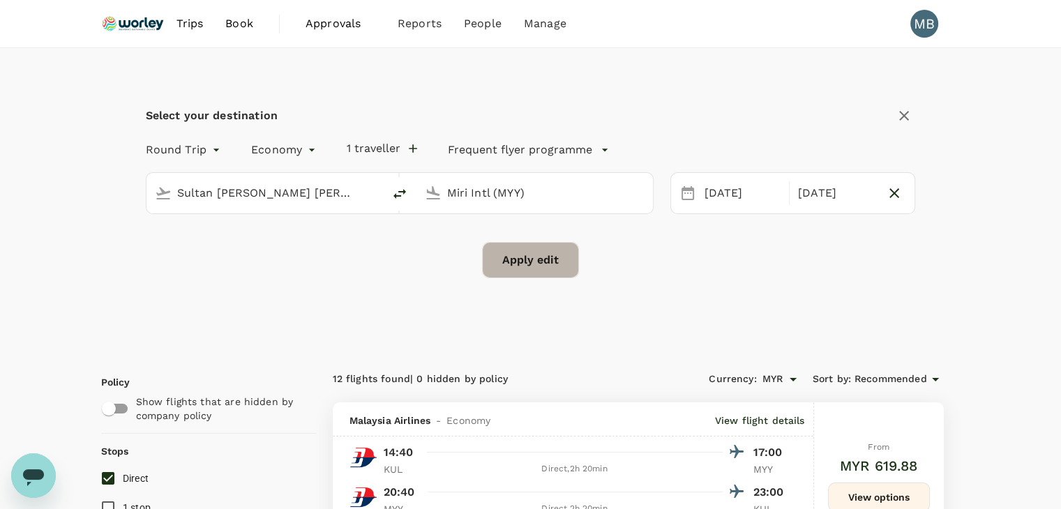
click at [496, 264] on button "Apply edit" at bounding box center [530, 260] width 97 height 36
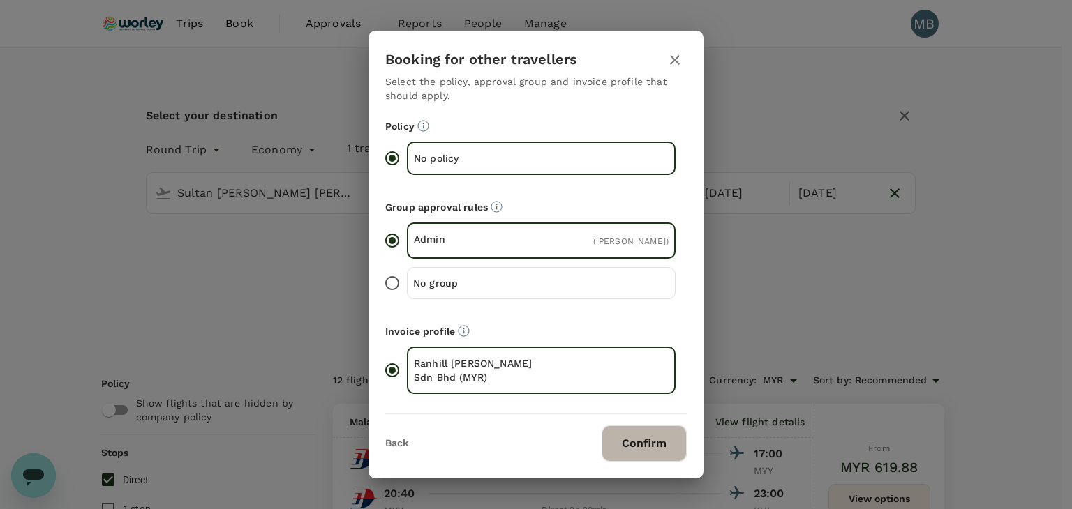
click at [625, 453] on button "Confirm" at bounding box center [644, 444] width 85 height 36
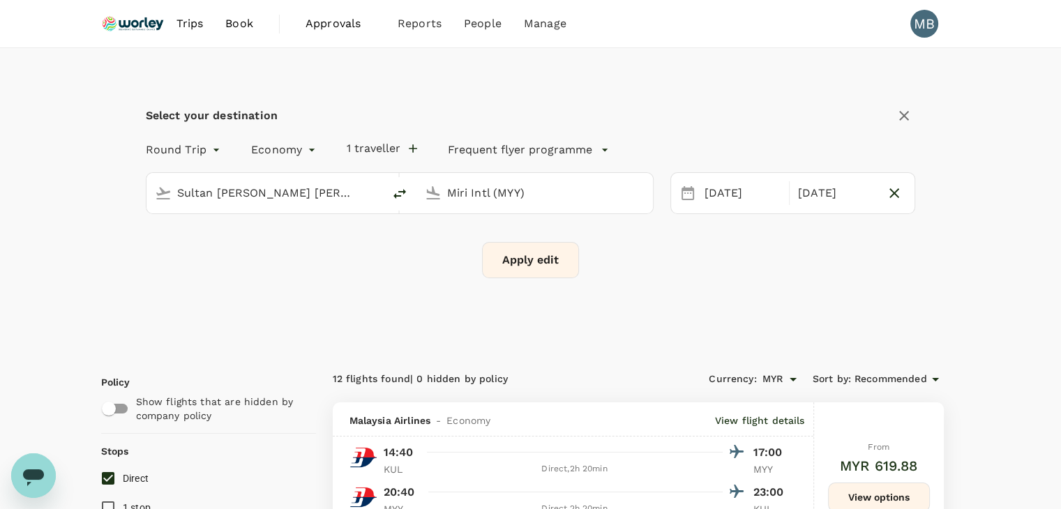
checkbox input "false"
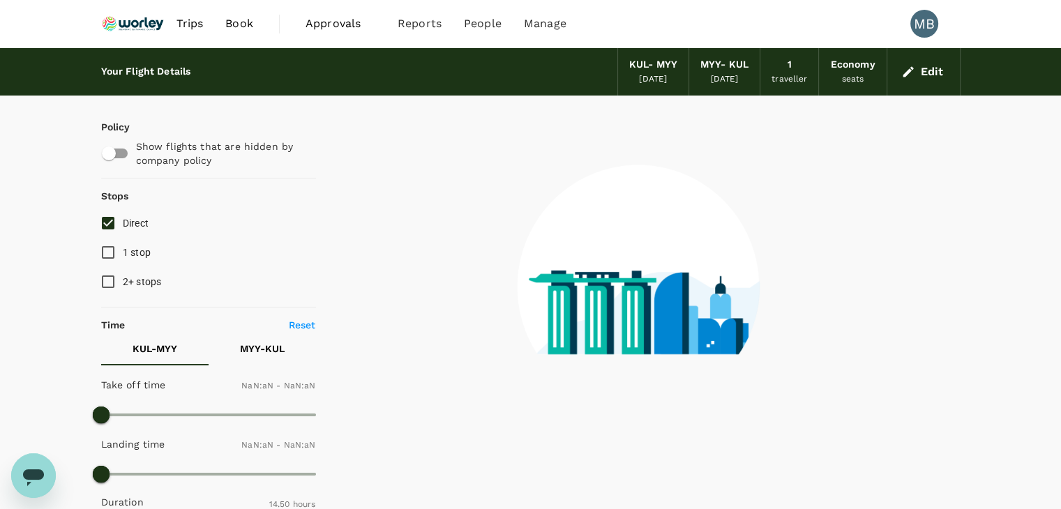
checkbox input "false"
type input "1440"
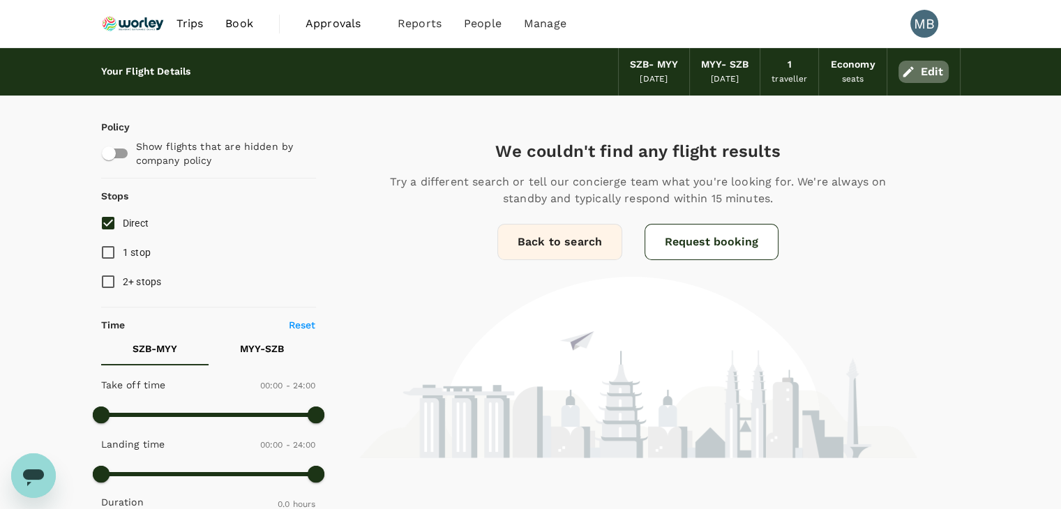
click at [944, 68] on button "Edit" at bounding box center [924, 72] width 50 height 22
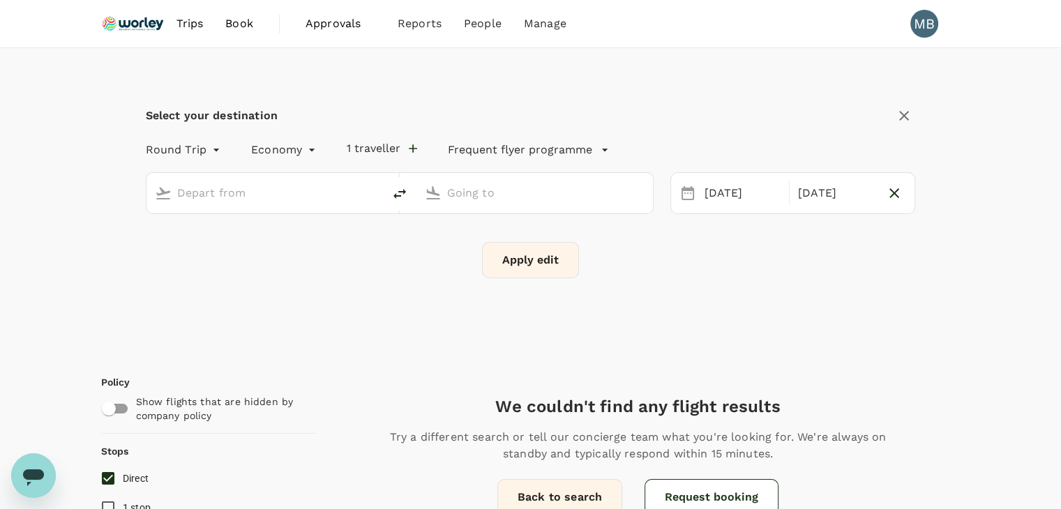
type input "Sultan [PERSON_NAME] [PERSON_NAME] (SZB)"
type input "Miri Intl (MYY)"
click at [359, 191] on div "Sultan [PERSON_NAME] [PERSON_NAME] (SZB)" at bounding box center [275, 193] width 197 height 22
click at [350, 261] on li "[GEOGRAPHIC_DATA] Intl KUL" at bounding box center [276, 247] width 321 height 30
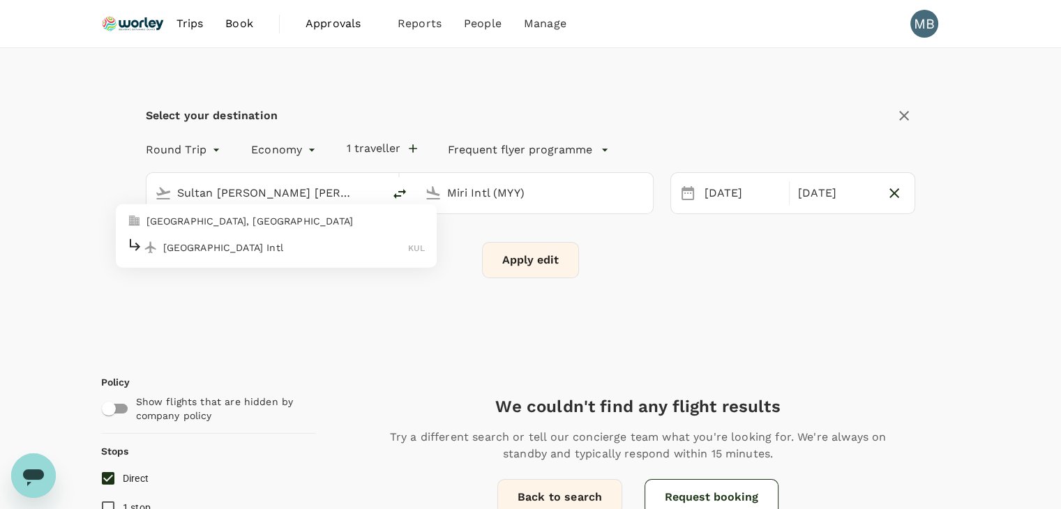
type input "Kuala Lumpur Intl ([GEOGRAPHIC_DATA])"
click at [519, 255] on button "Apply edit" at bounding box center [530, 260] width 97 height 36
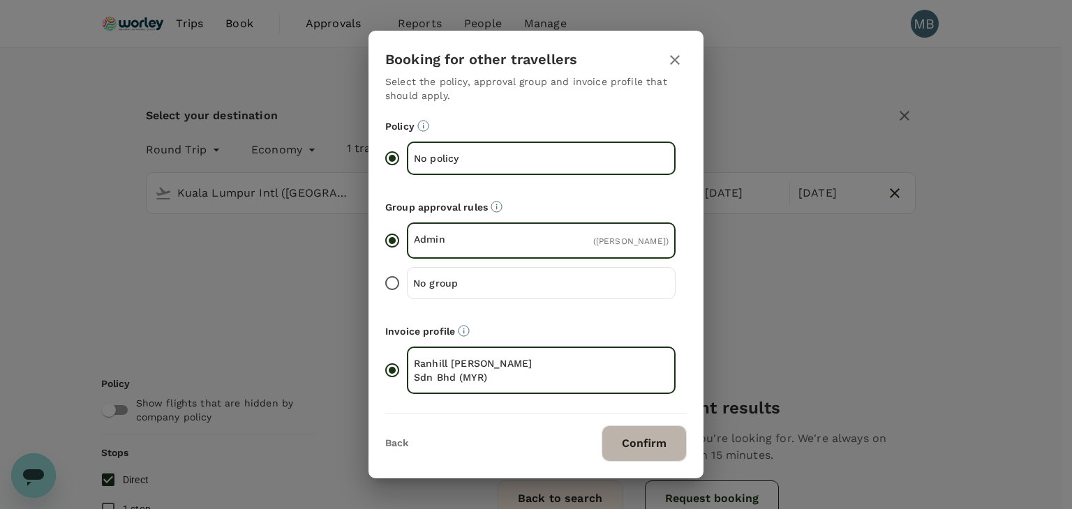
click at [643, 449] on button "Confirm" at bounding box center [644, 444] width 85 height 36
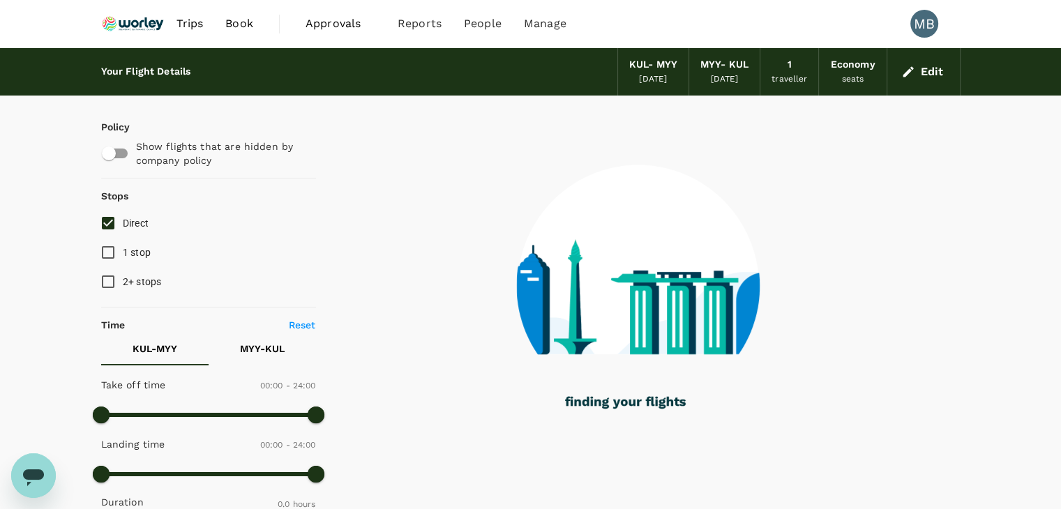
type input "470"
checkbox input "true"
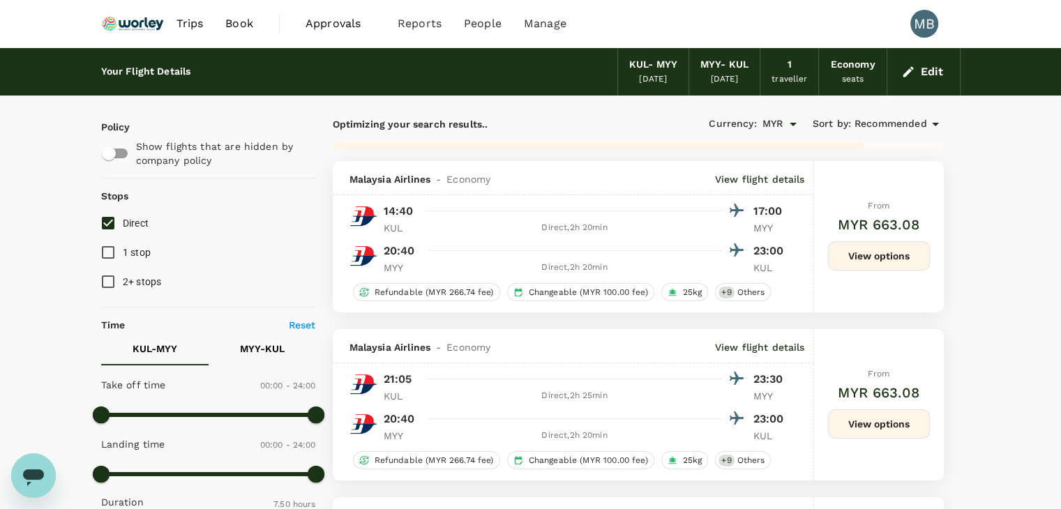
scroll to position [70, 0]
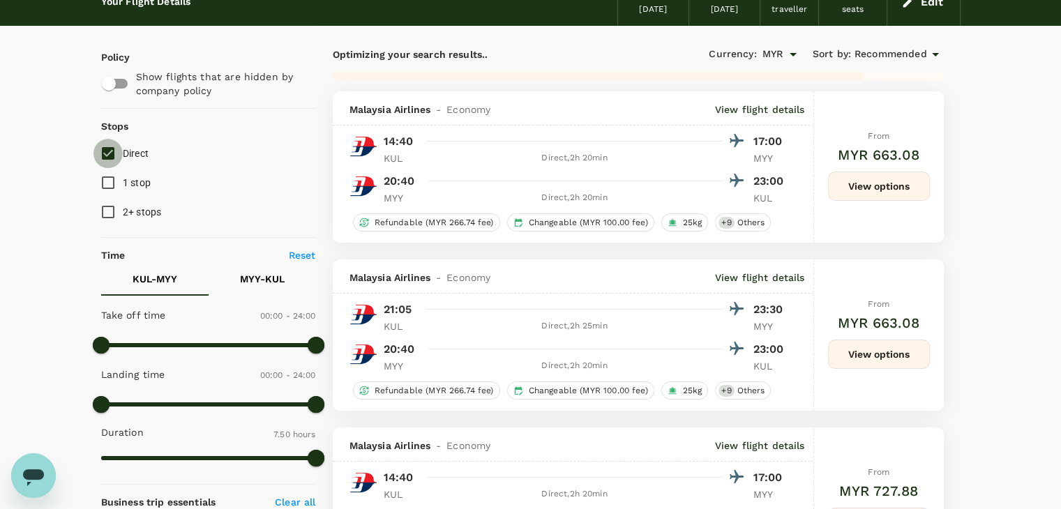
click at [109, 157] on input "Direct" at bounding box center [108, 153] width 29 height 29
checkbox input "true"
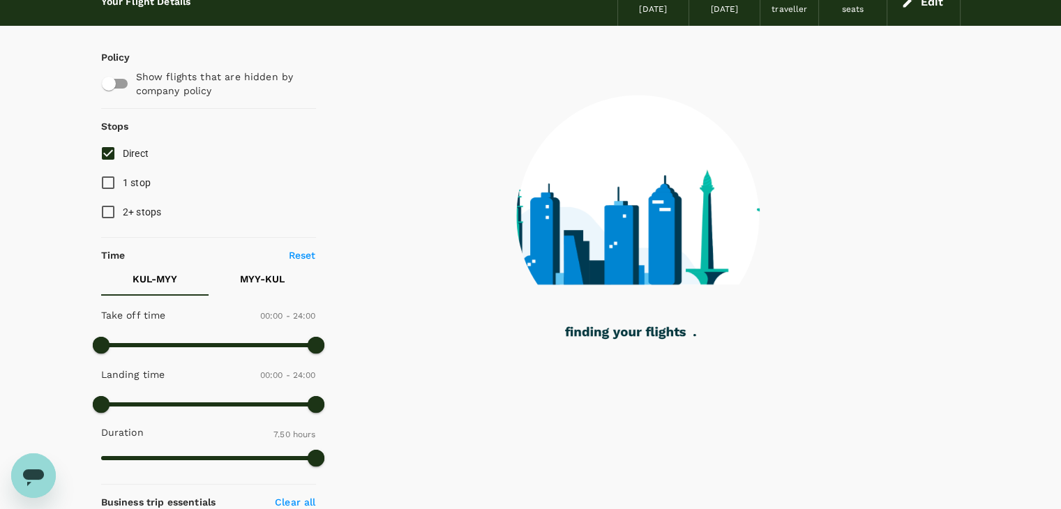
type input "890"
checkbox input "false"
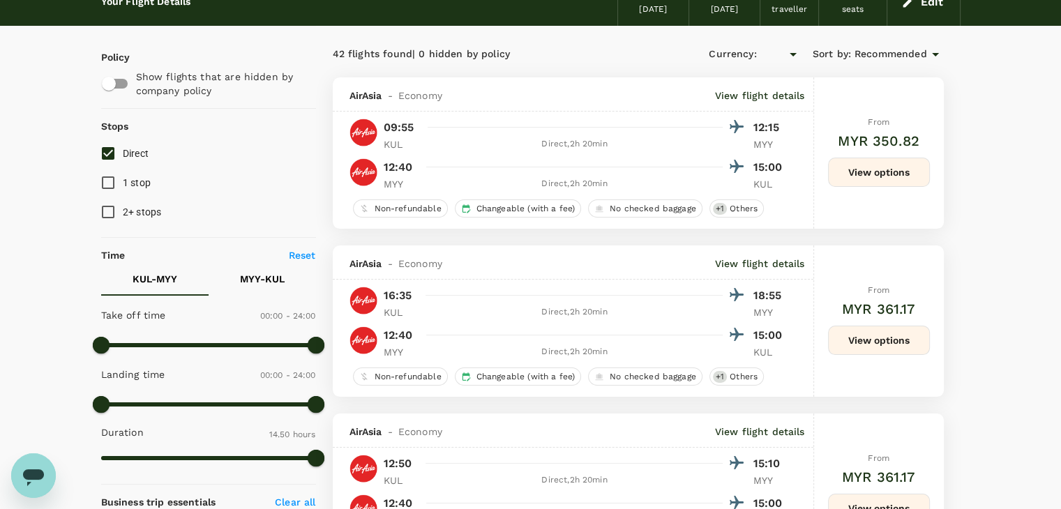
type input "MYR"
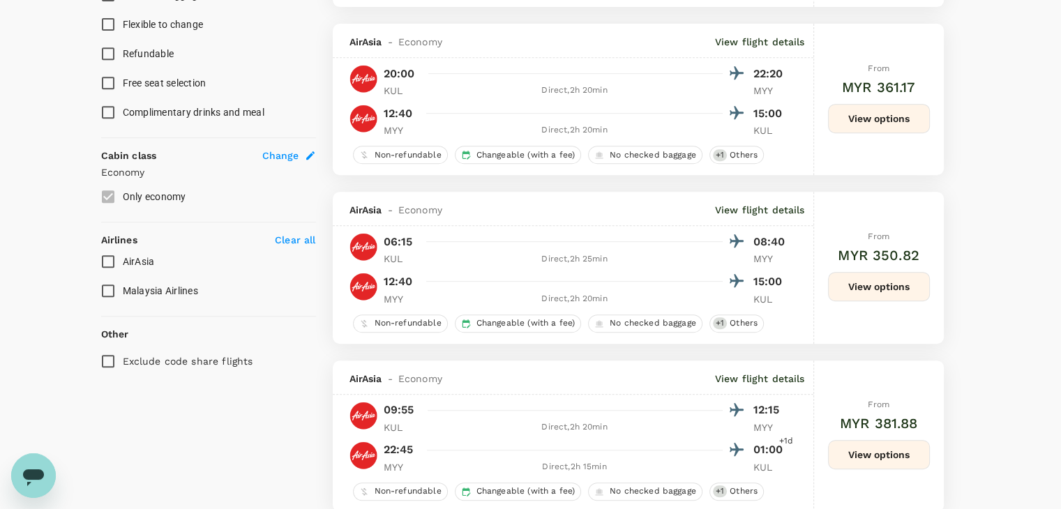
scroll to position [628, 0]
click at [112, 289] on input "Malaysia Airlines" at bounding box center [108, 290] width 29 height 29
checkbox input "true"
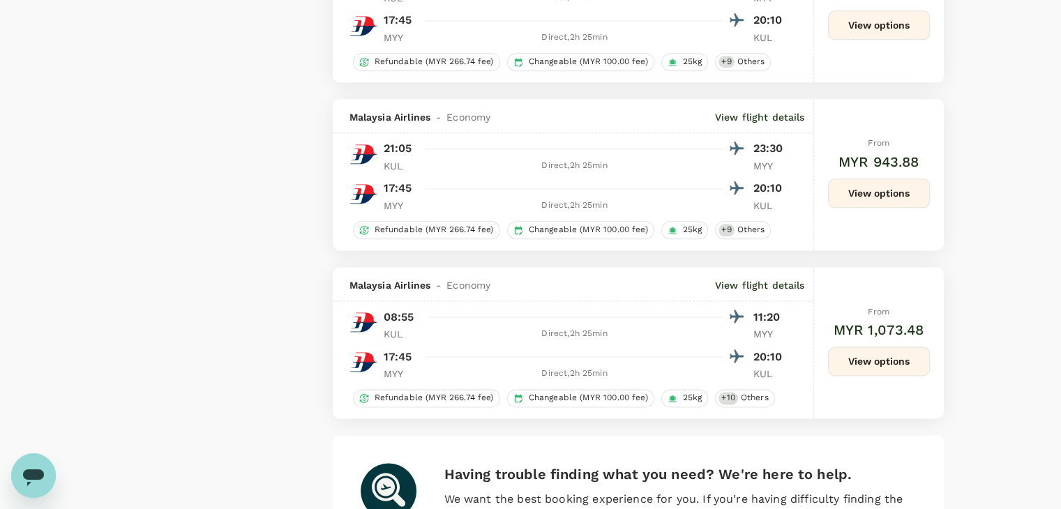
scroll to position [1941, 0]
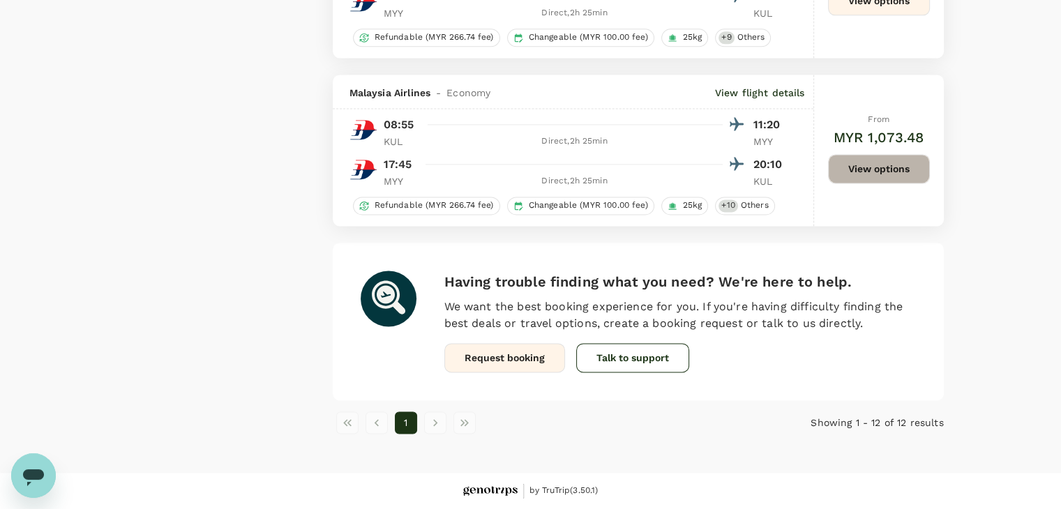
click at [877, 171] on button "View options" at bounding box center [879, 168] width 102 height 29
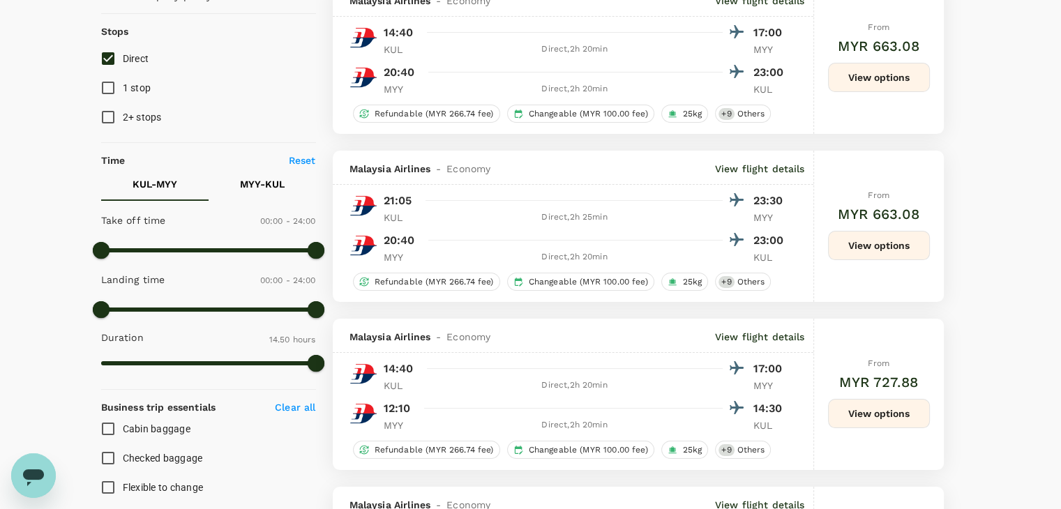
scroll to position [0, 0]
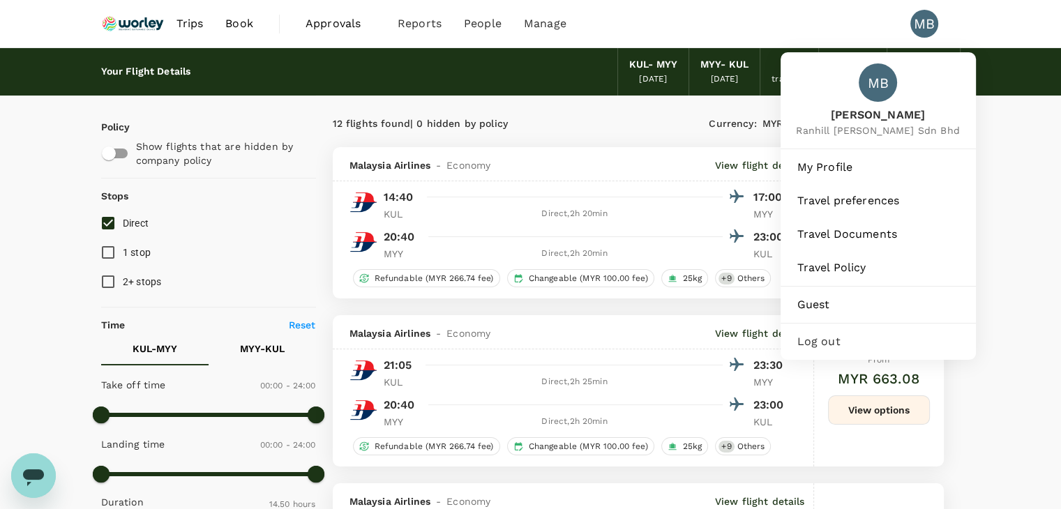
click at [833, 350] on span "Log out" at bounding box center [879, 342] width 162 height 17
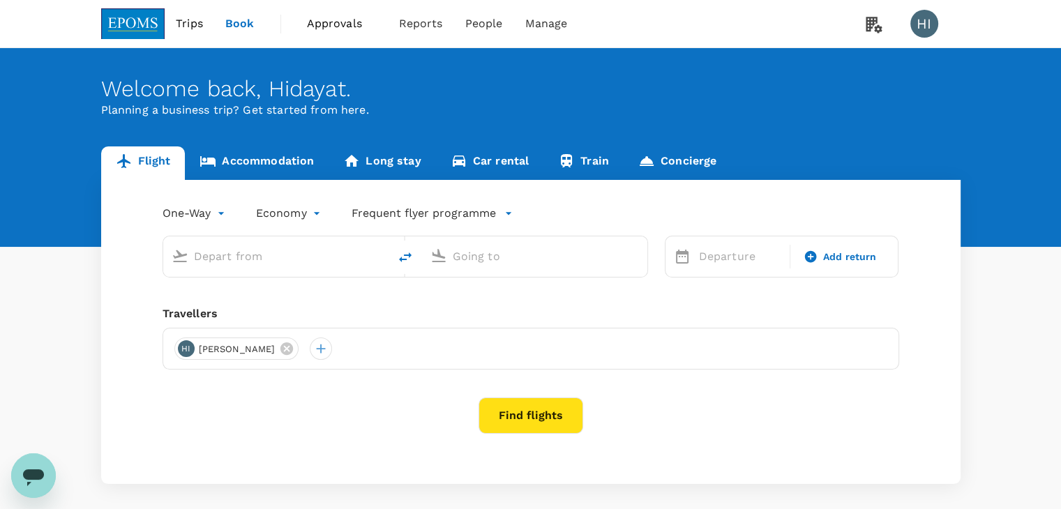
type input "[PERSON_NAME] (JHB)"
type input "Kuala Lumpur Intl ([GEOGRAPHIC_DATA])"
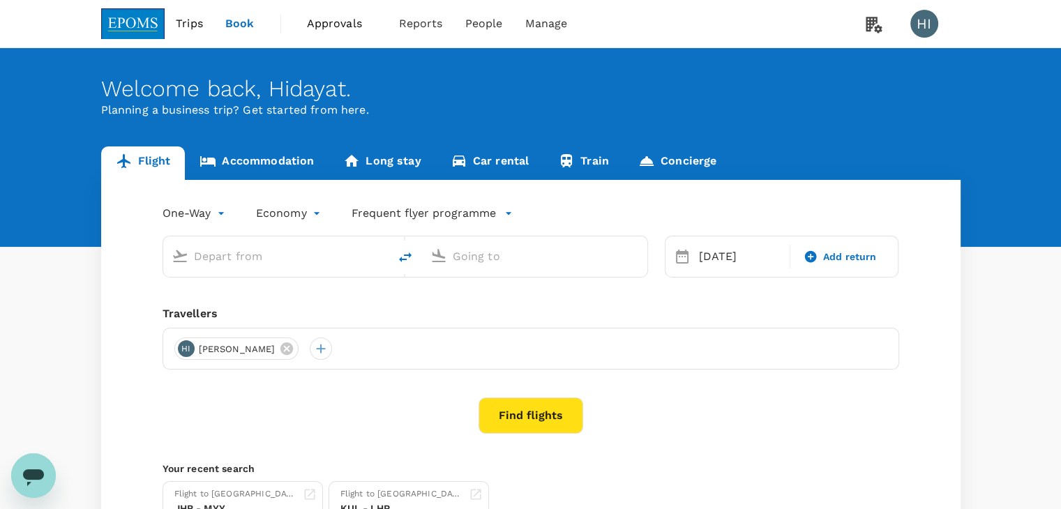
type input "[PERSON_NAME] (JHB)"
type input "Kuala Lumpur Intl ([GEOGRAPHIC_DATA])"
